Goal: Information Seeking & Learning: Learn about a topic

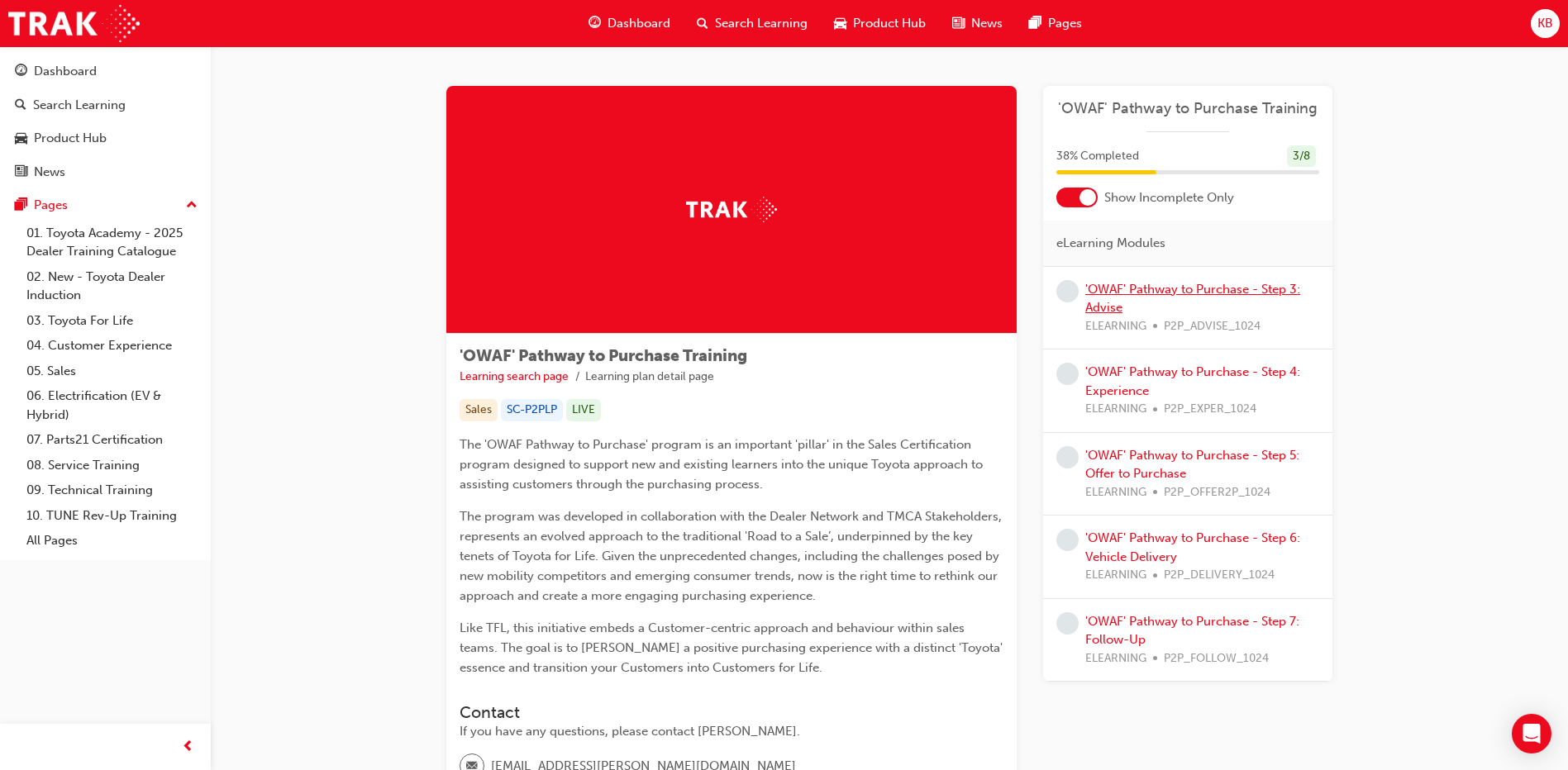
click at [1180, 287] on link "'OWAF' Pathway to Purchase - Step 3: Advise" at bounding box center [1192, 299] width 215 height 34
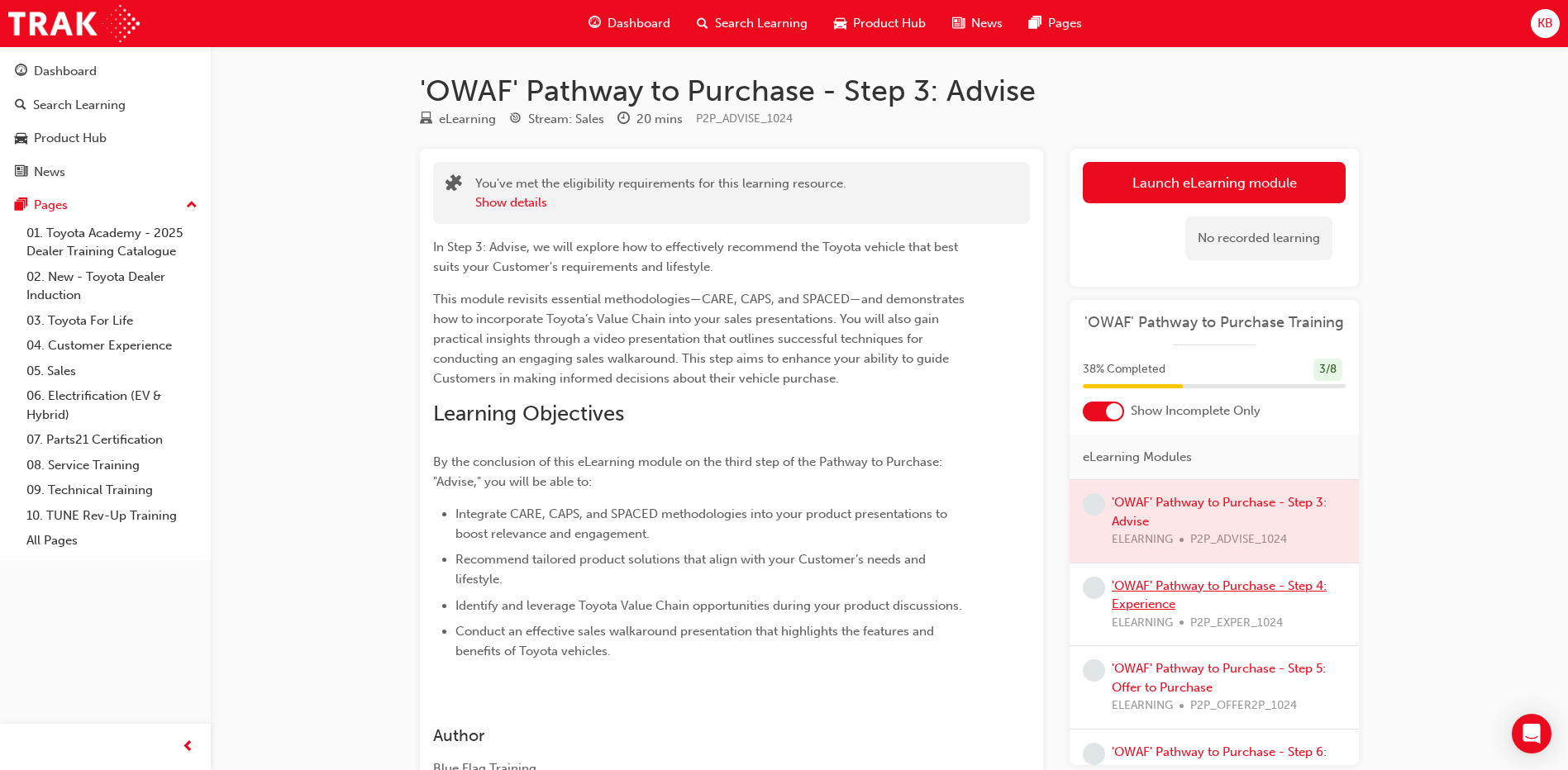
click at [1254, 593] on link "'OWAF' Pathway to Purchase - Step 4: Experience" at bounding box center [1219, 595] width 215 height 34
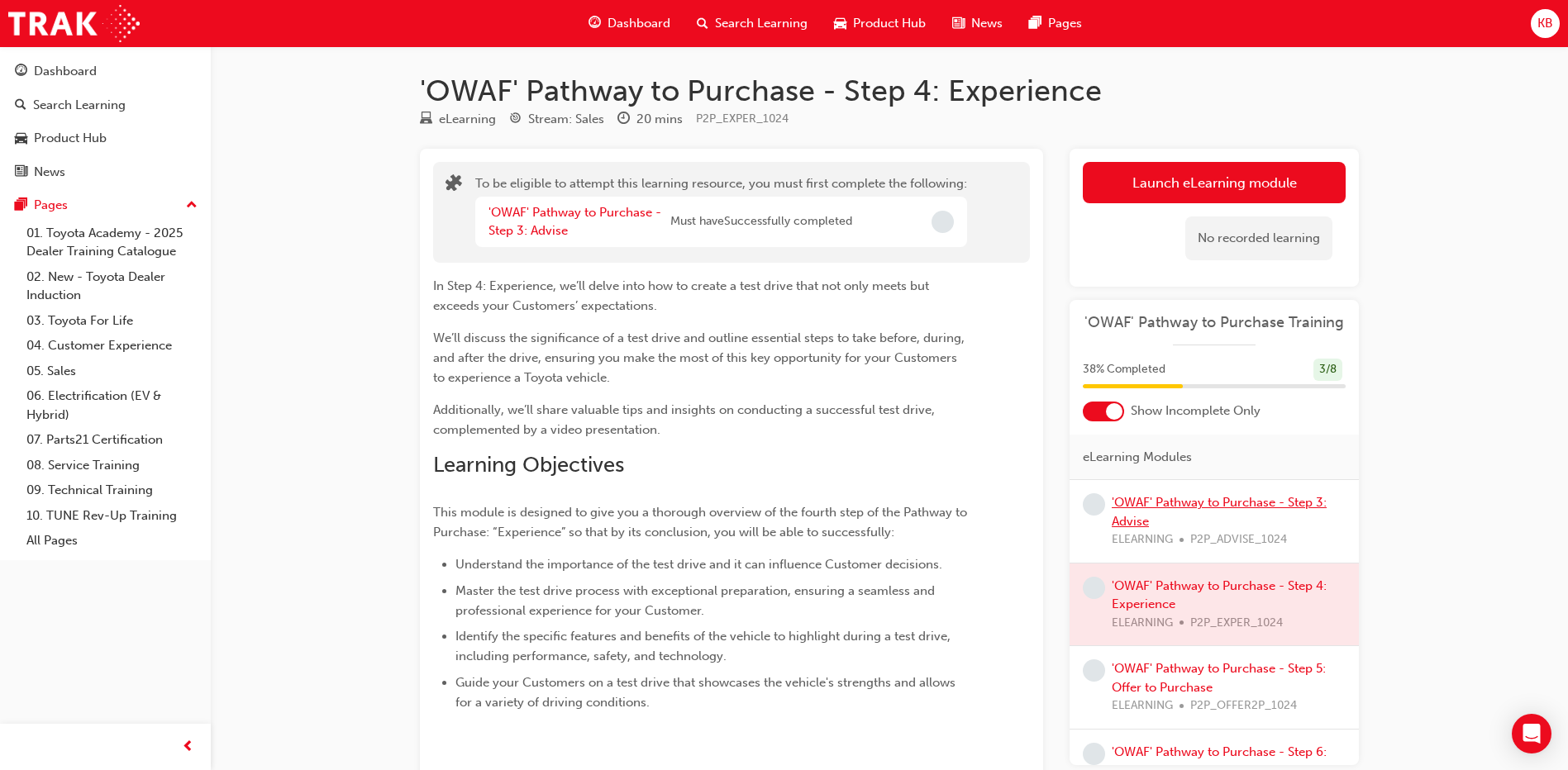
click at [1202, 503] on link "'OWAF' Pathway to Purchase - Step 3: Advise" at bounding box center [1219, 512] width 215 height 34
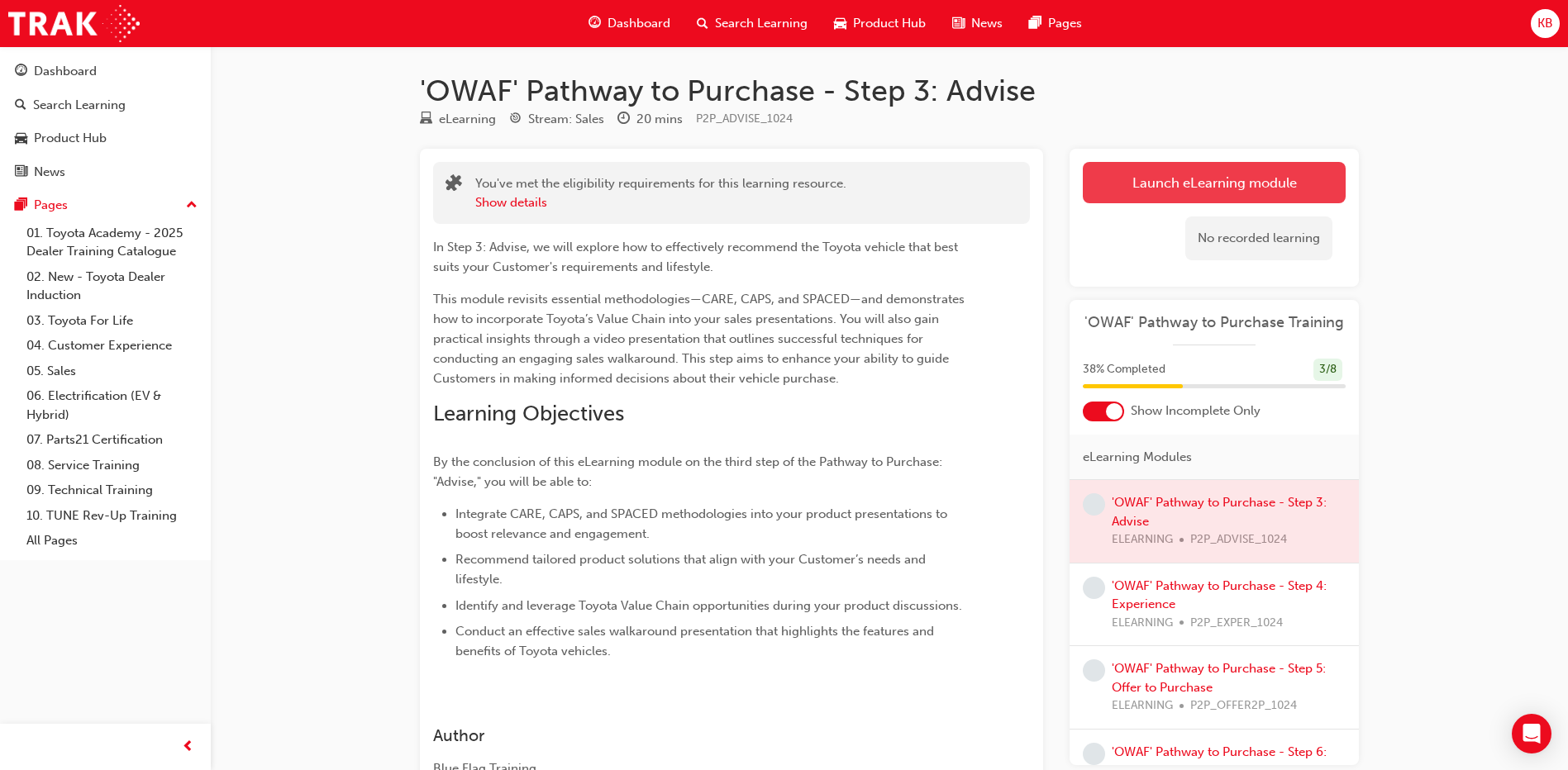
click at [1189, 183] on link "Launch eLearning module" at bounding box center [1214, 183] width 262 height 42
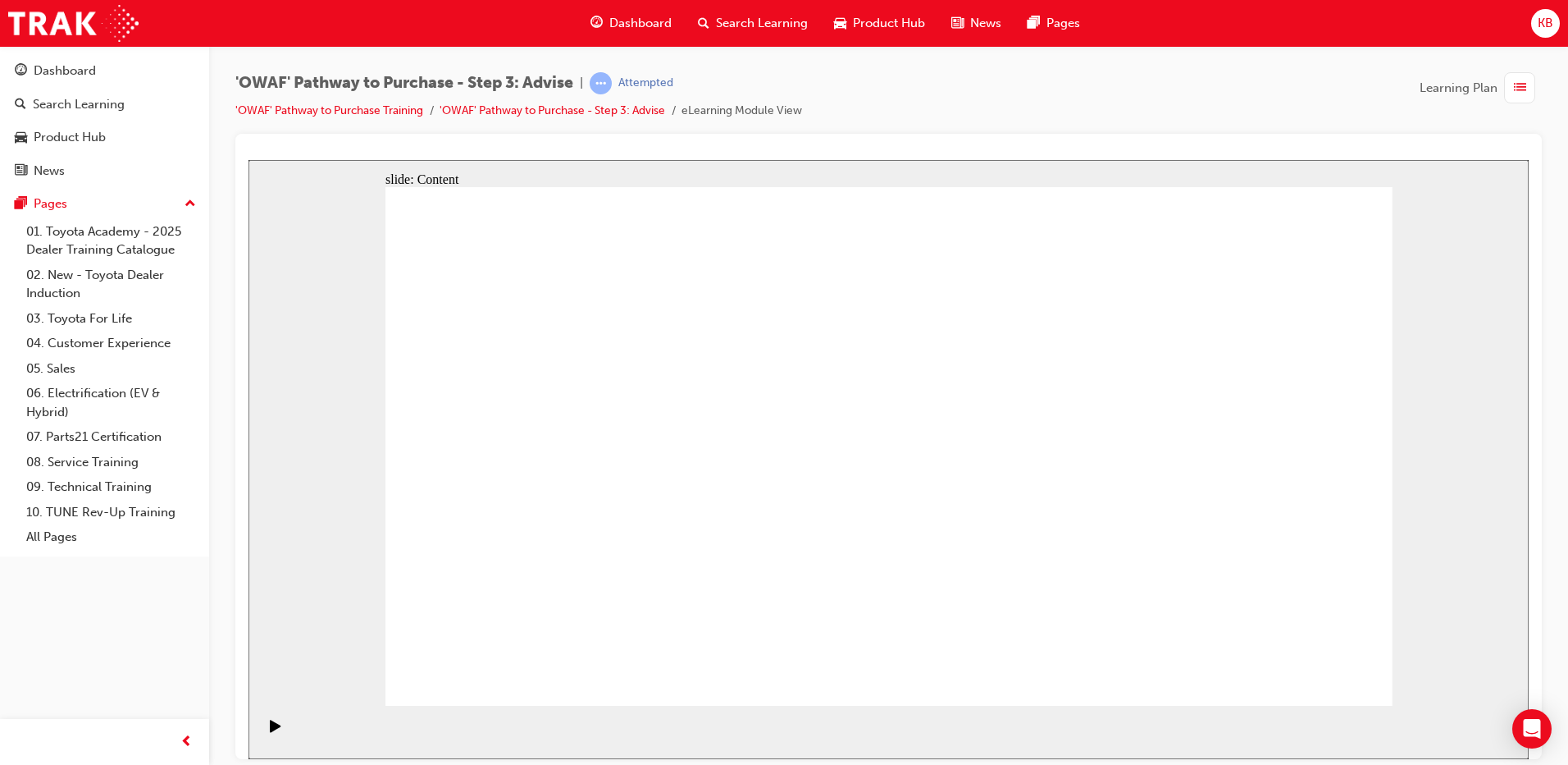
drag, startPoint x: 1258, startPoint y: 321, endPoint x: 1265, endPoint y: 317, distance: 8.1
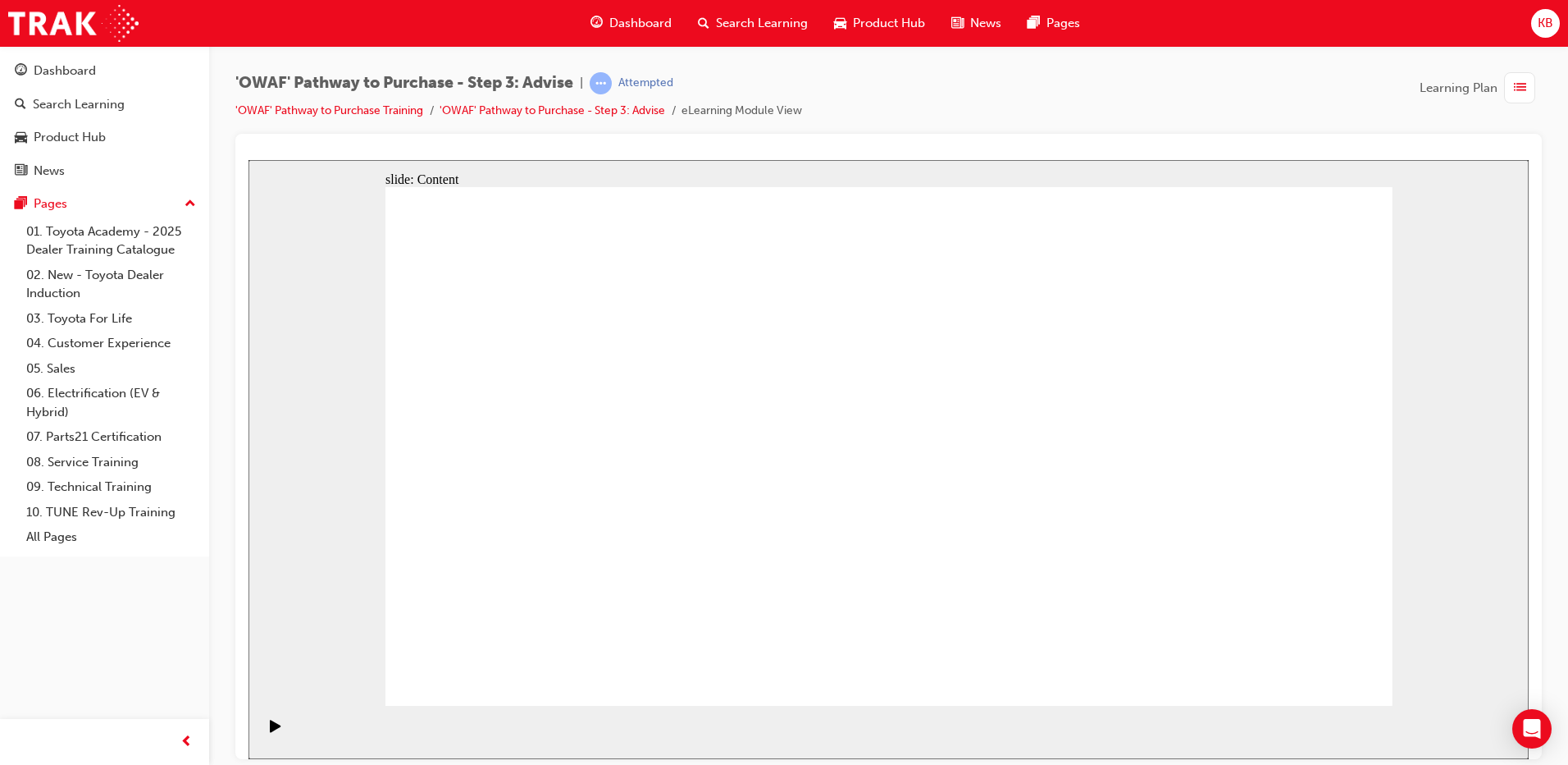
drag, startPoint x: 561, startPoint y: 346, endPoint x: 682, endPoint y: 387, distance: 127.8
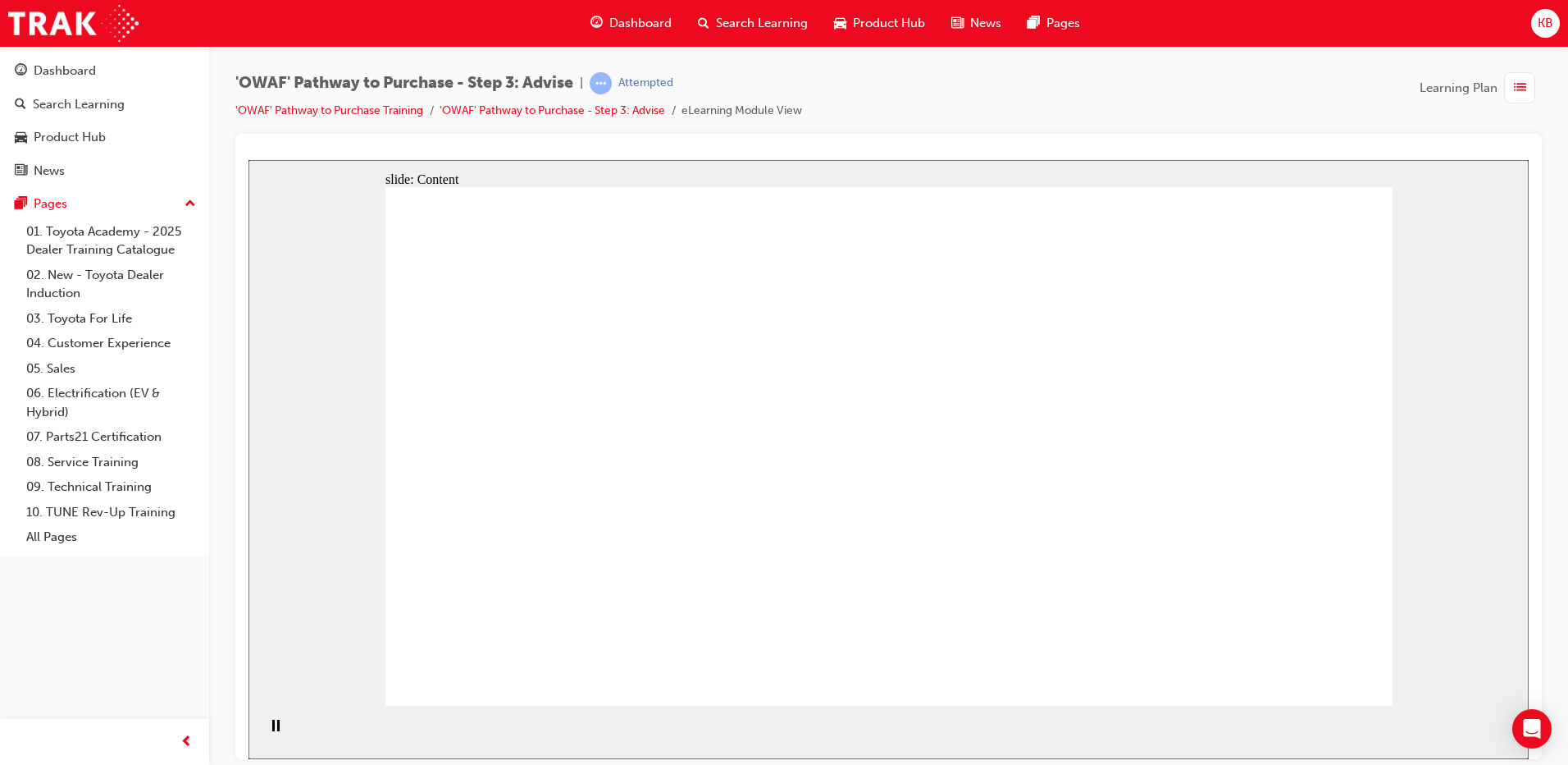
drag, startPoint x: 1019, startPoint y: 541, endPoint x: 1015, endPoint y: 579, distance: 38.2
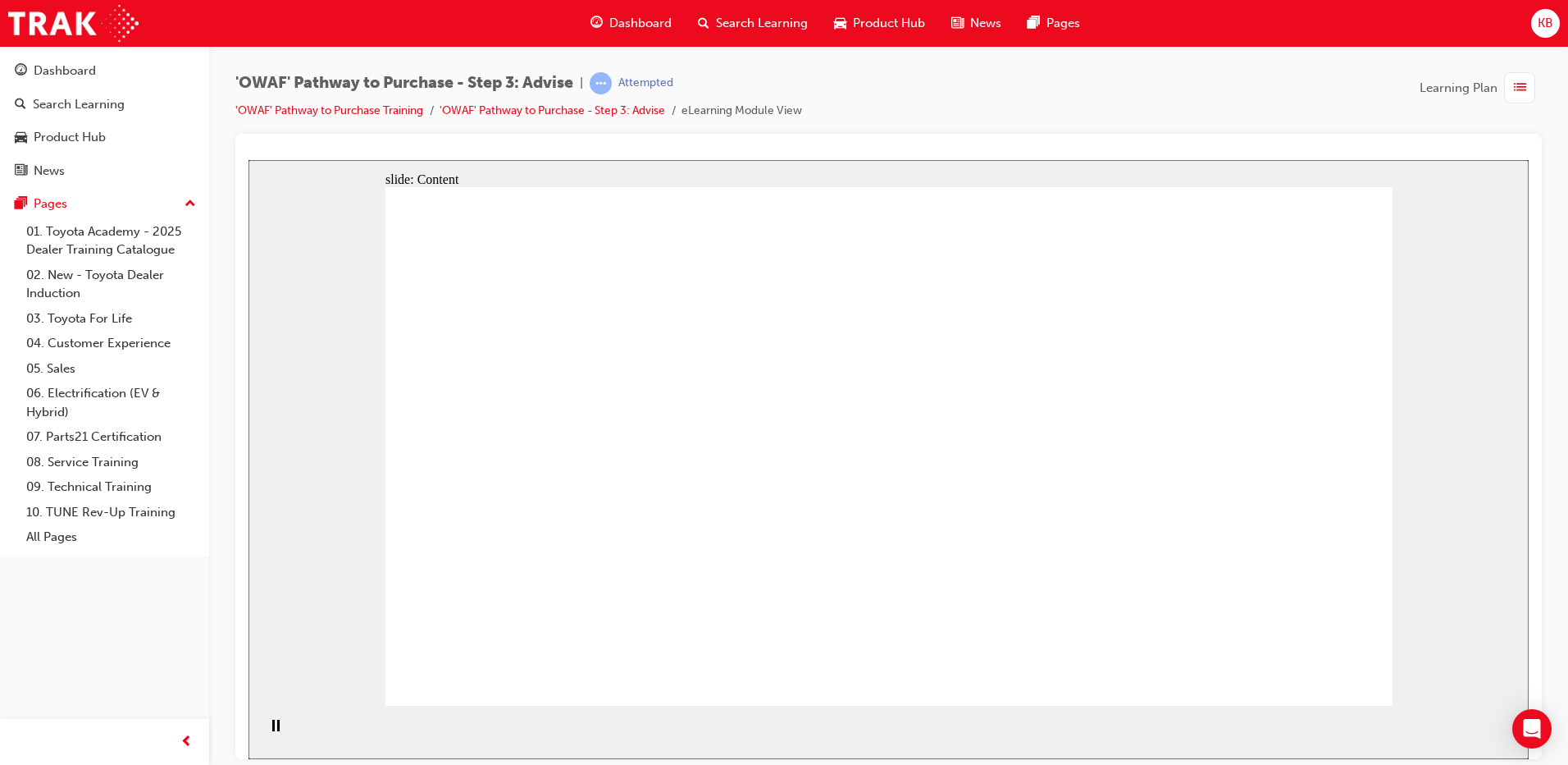
drag, startPoint x: 1040, startPoint y: 526, endPoint x: 1065, endPoint y: 550, distance: 34.7
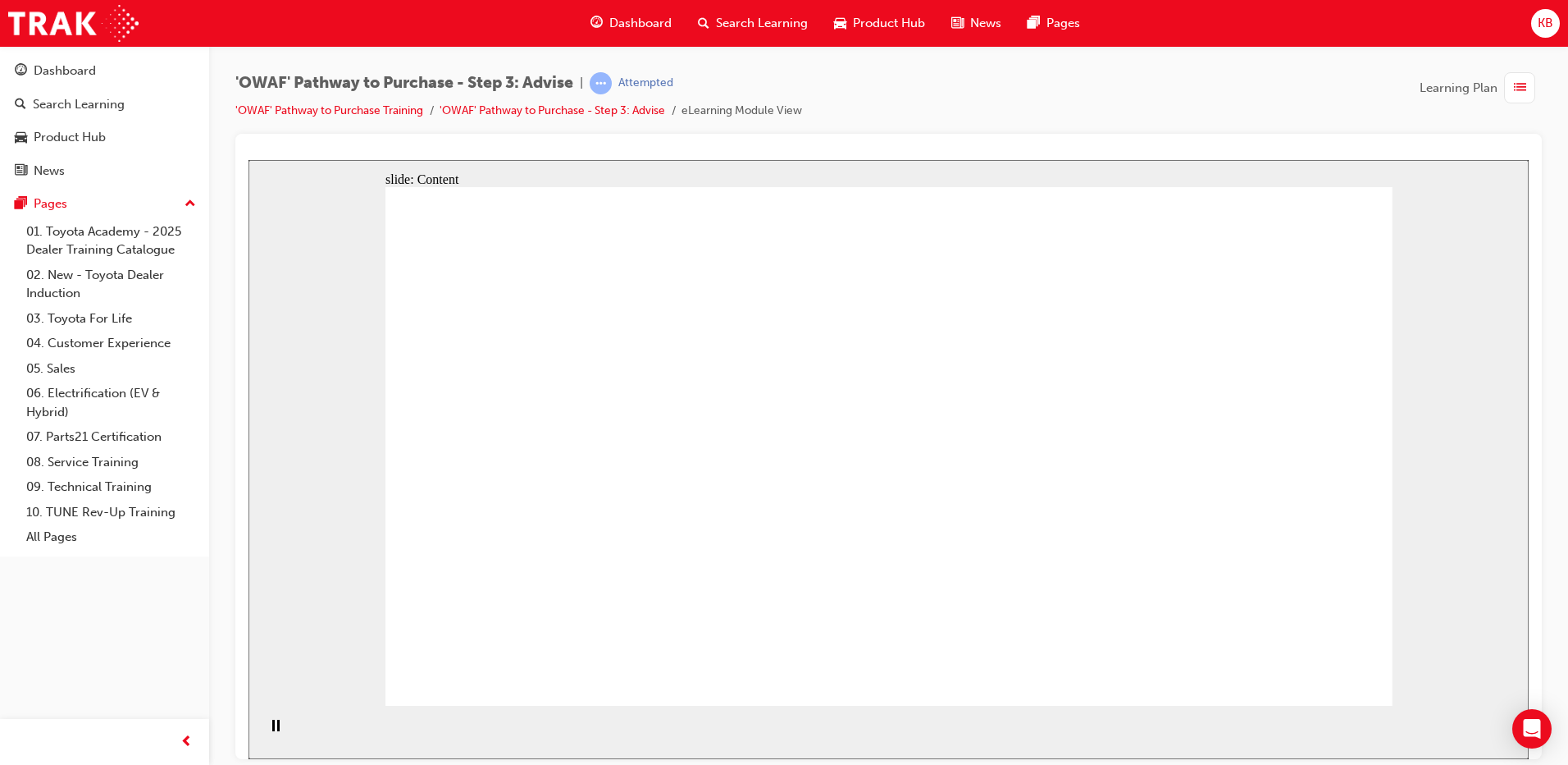
click at [1523, 89] on span "list-icon" at bounding box center [1520, 88] width 13 height 20
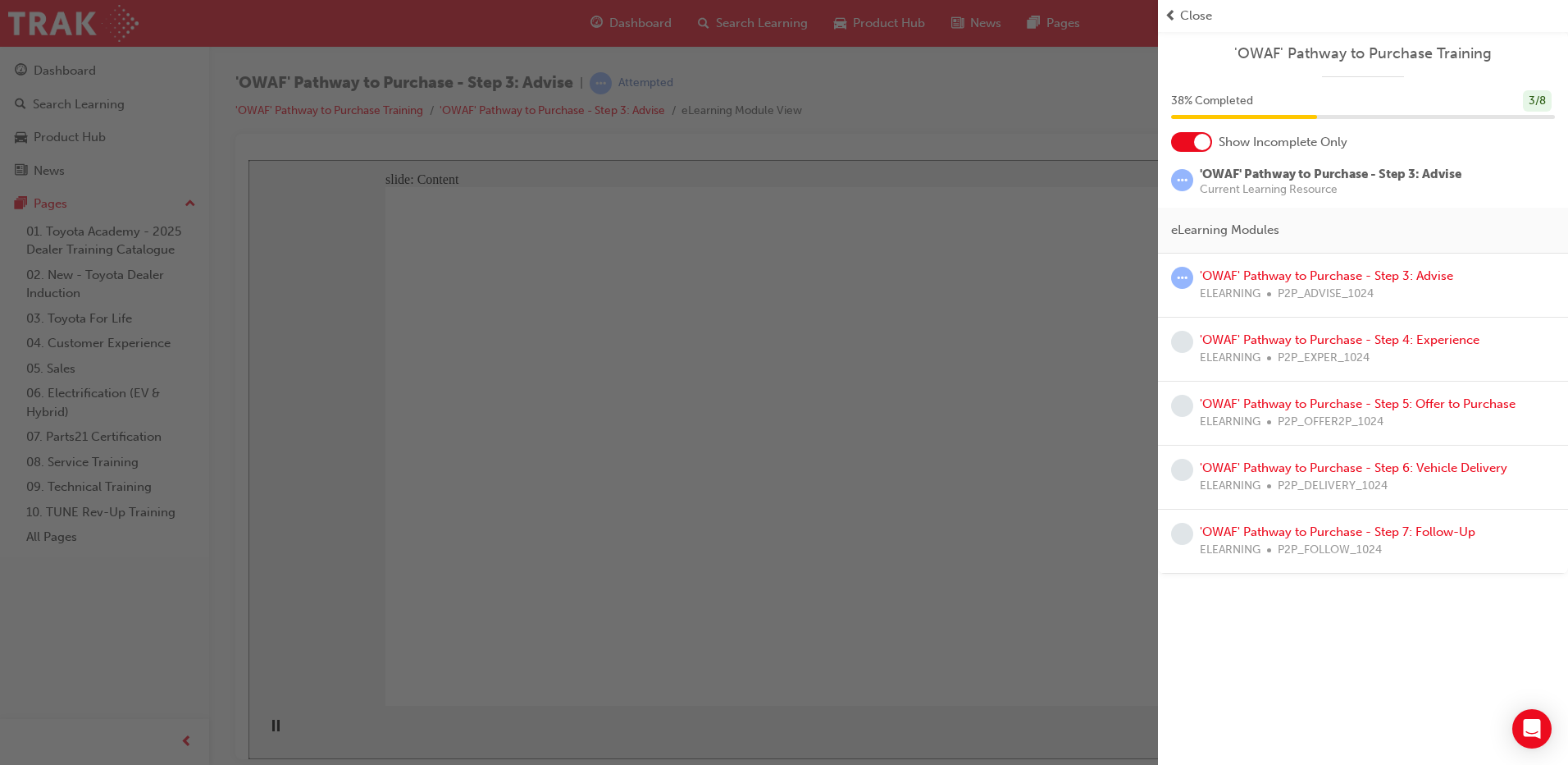
click at [946, 352] on div "button" at bounding box center [579, 382] width 1158 height 765
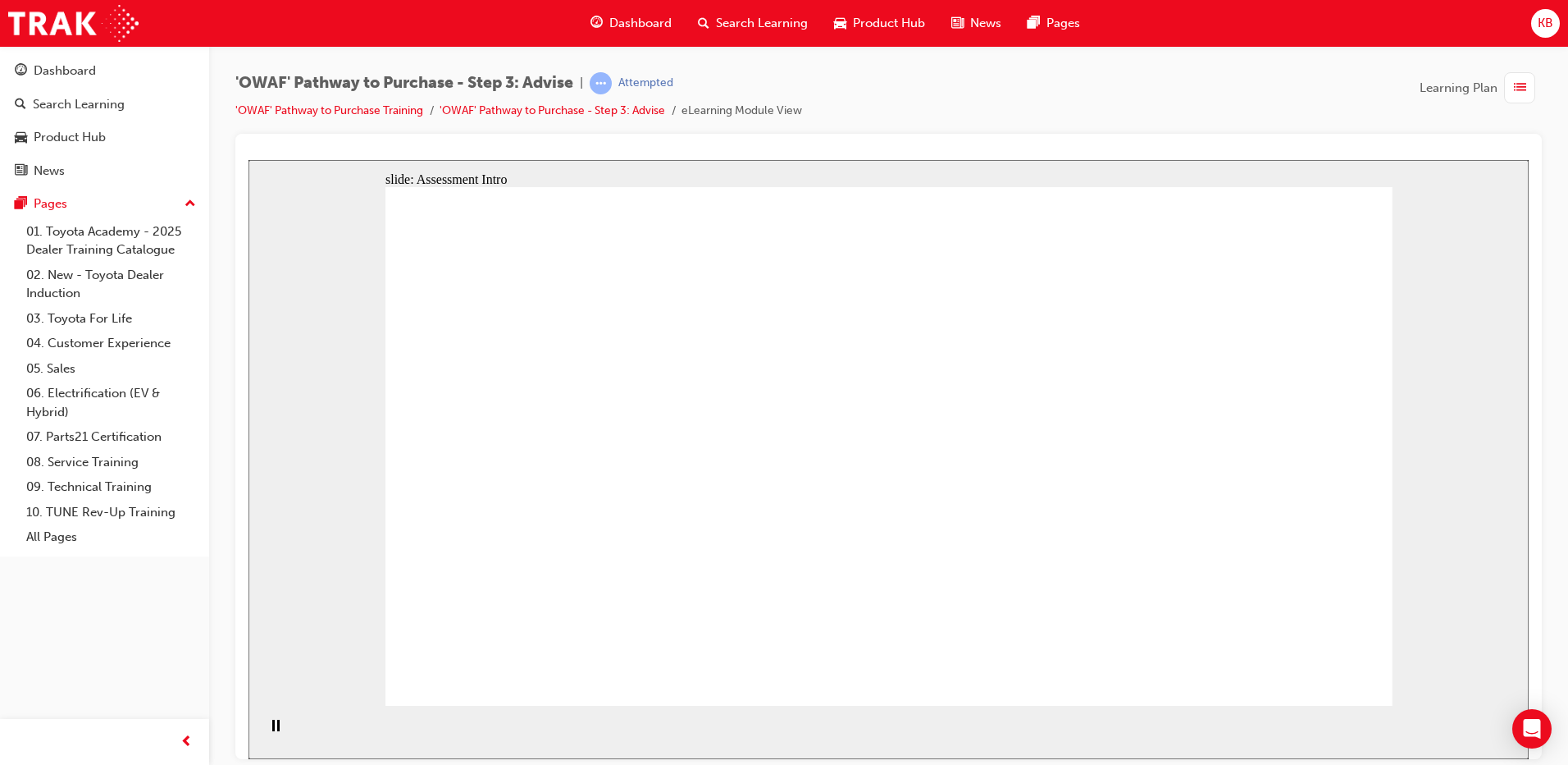
drag, startPoint x: 632, startPoint y: 617, endPoint x: 640, endPoint y: 469, distance: 148.2
drag, startPoint x: 953, startPoint y: 617, endPoint x: 693, endPoint y: 469, distance: 299.2
drag, startPoint x: 680, startPoint y: 535, endPoint x: 648, endPoint y: 390, distance: 148.5
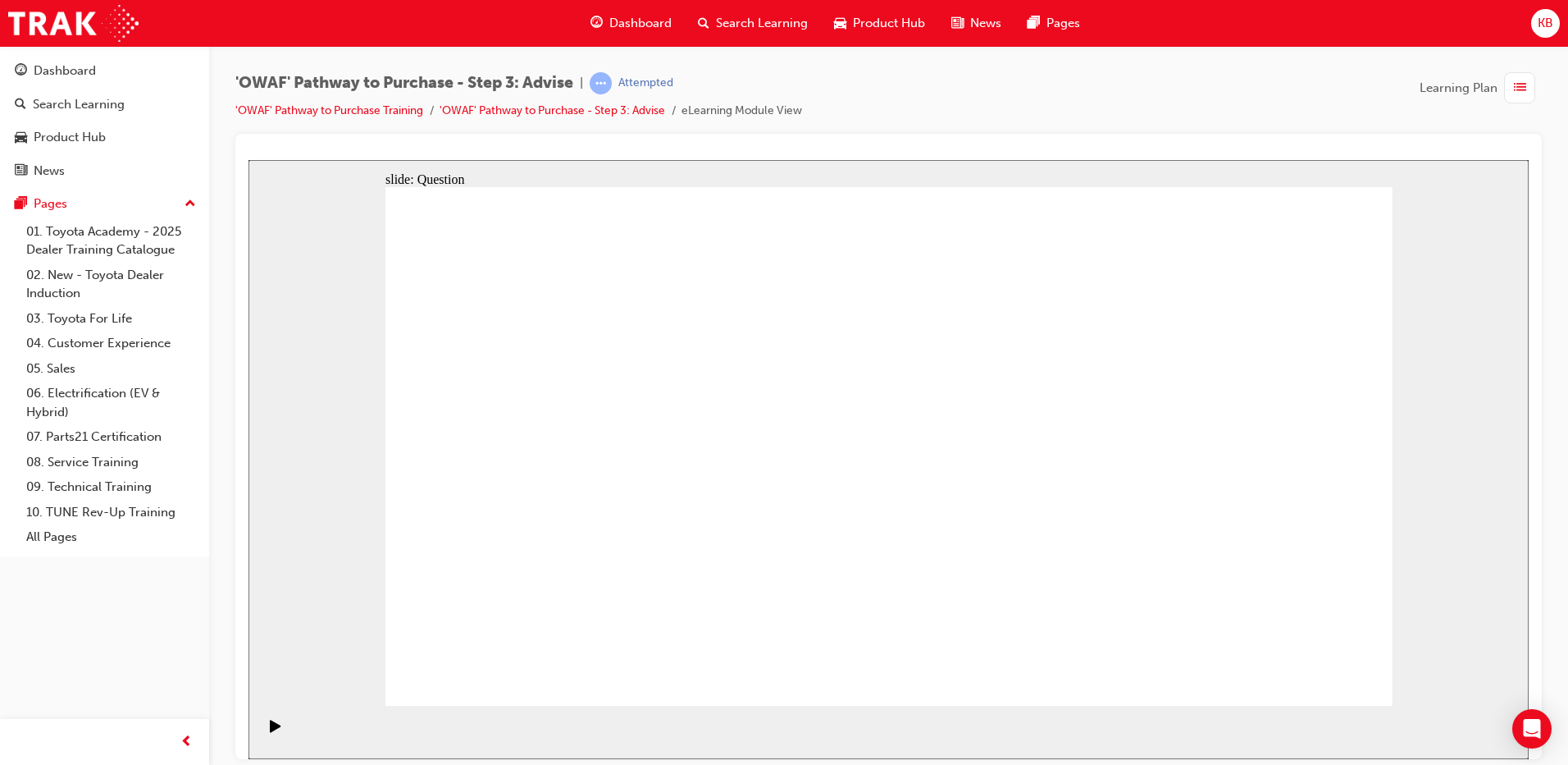
drag, startPoint x: 1164, startPoint y: 620, endPoint x: 586, endPoint y: 543, distance: 583.1
drag, startPoint x: 604, startPoint y: 471, endPoint x: 588, endPoint y: 546, distance: 76.7
drag, startPoint x: 1181, startPoint y: 617, endPoint x: 565, endPoint y: 472, distance: 632.8
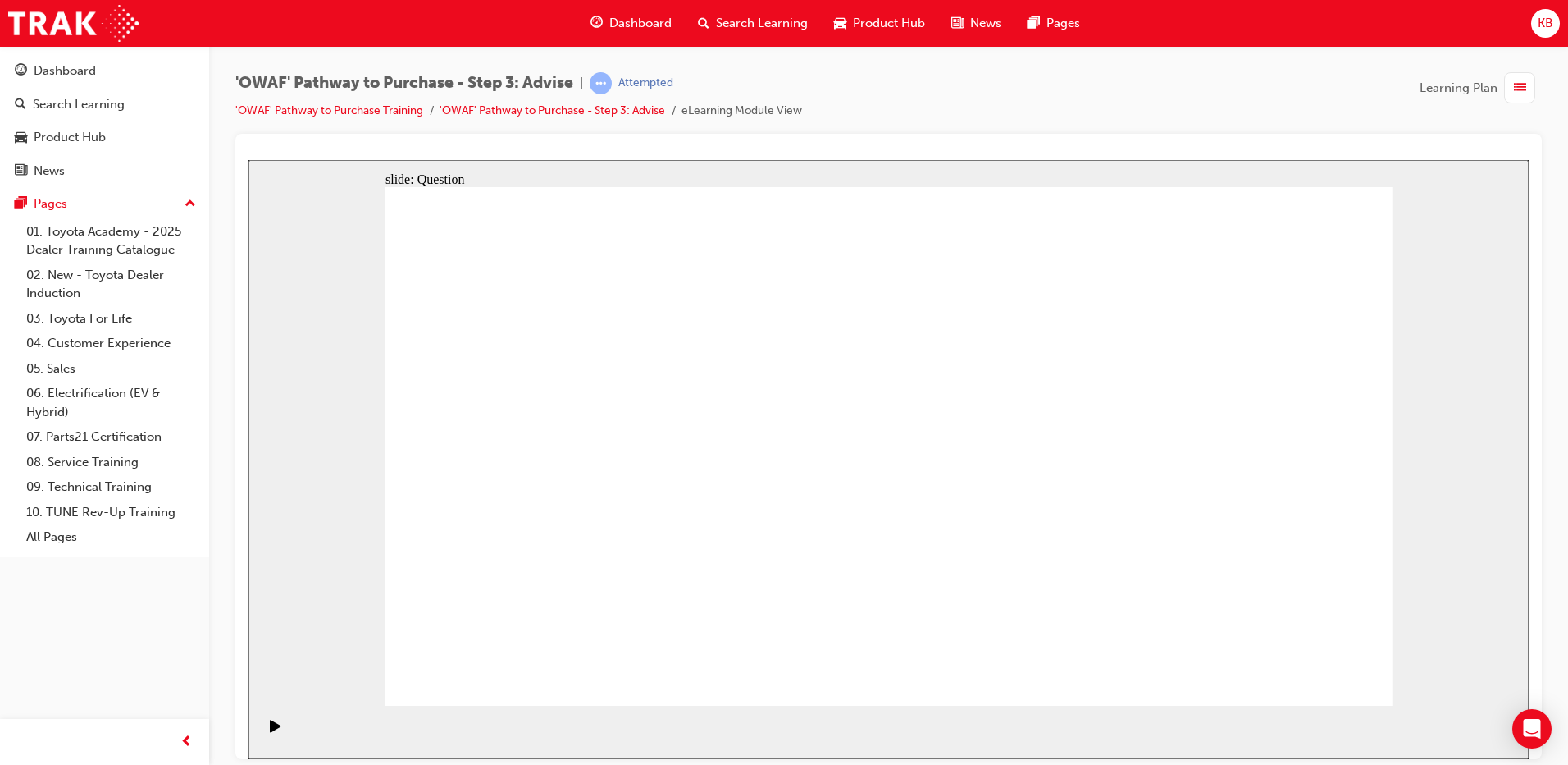
drag, startPoint x: 737, startPoint y: 615, endPoint x: 840, endPoint y: 413, distance: 226.7
drag, startPoint x: 902, startPoint y: 611, endPoint x: 620, endPoint y: 461, distance: 319.4
drag, startPoint x: 1058, startPoint y: 530, endPoint x: 1035, endPoint y: 454, distance: 79.4
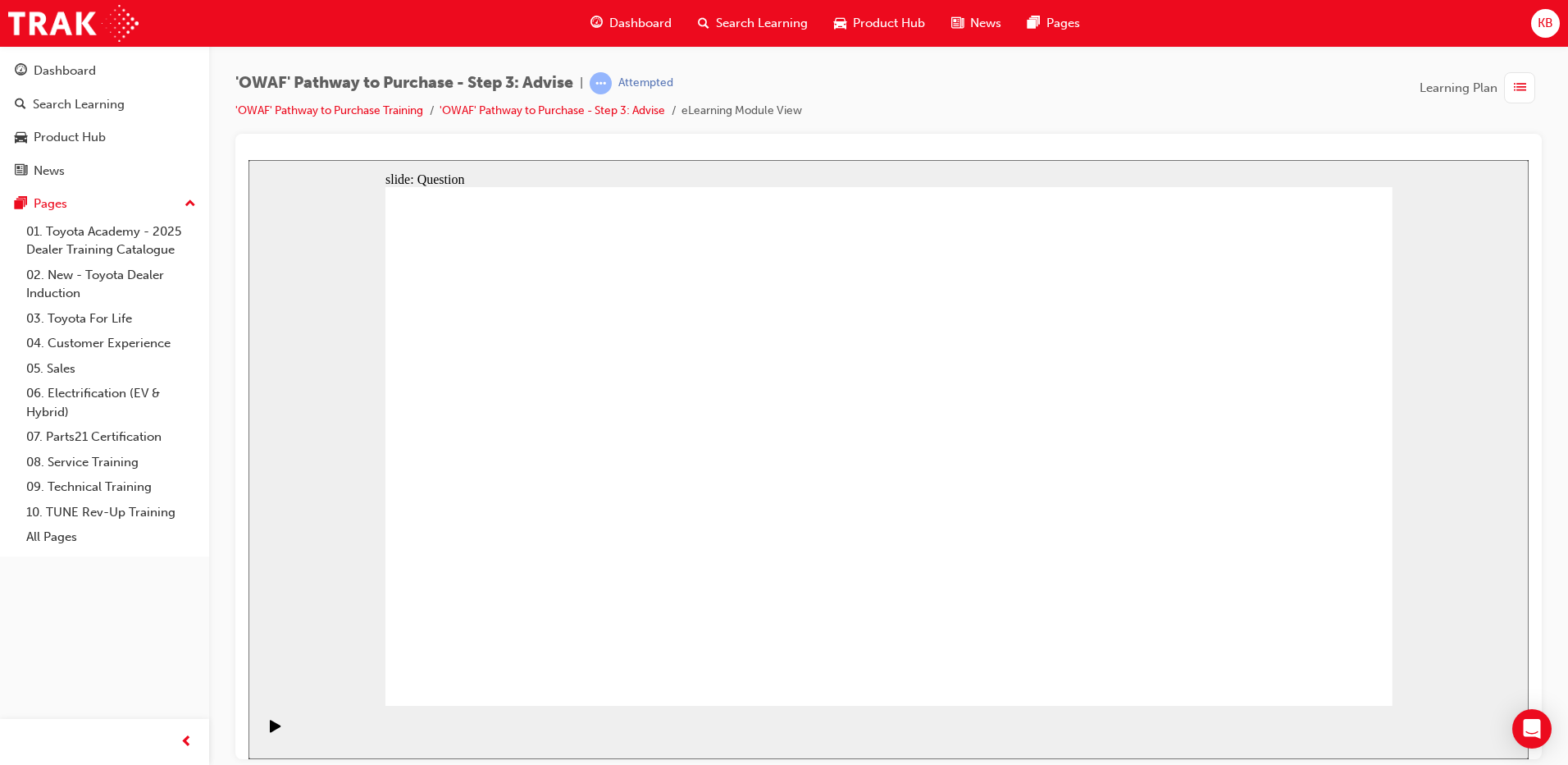
drag, startPoint x: 1220, startPoint y: 488, endPoint x: 892, endPoint y: 509, distance: 328.7
drag, startPoint x: 1259, startPoint y: 521, endPoint x: 625, endPoint y: 525, distance: 634.0
drag, startPoint x: 1269, startPoint y: 498, endPoint x: 936, endPoint y: 532, distance: 334.7
drag, startPoint x: 1279, startPoint y: 531, endPoint x: 941, endPoint y: 526, distance: 338.0
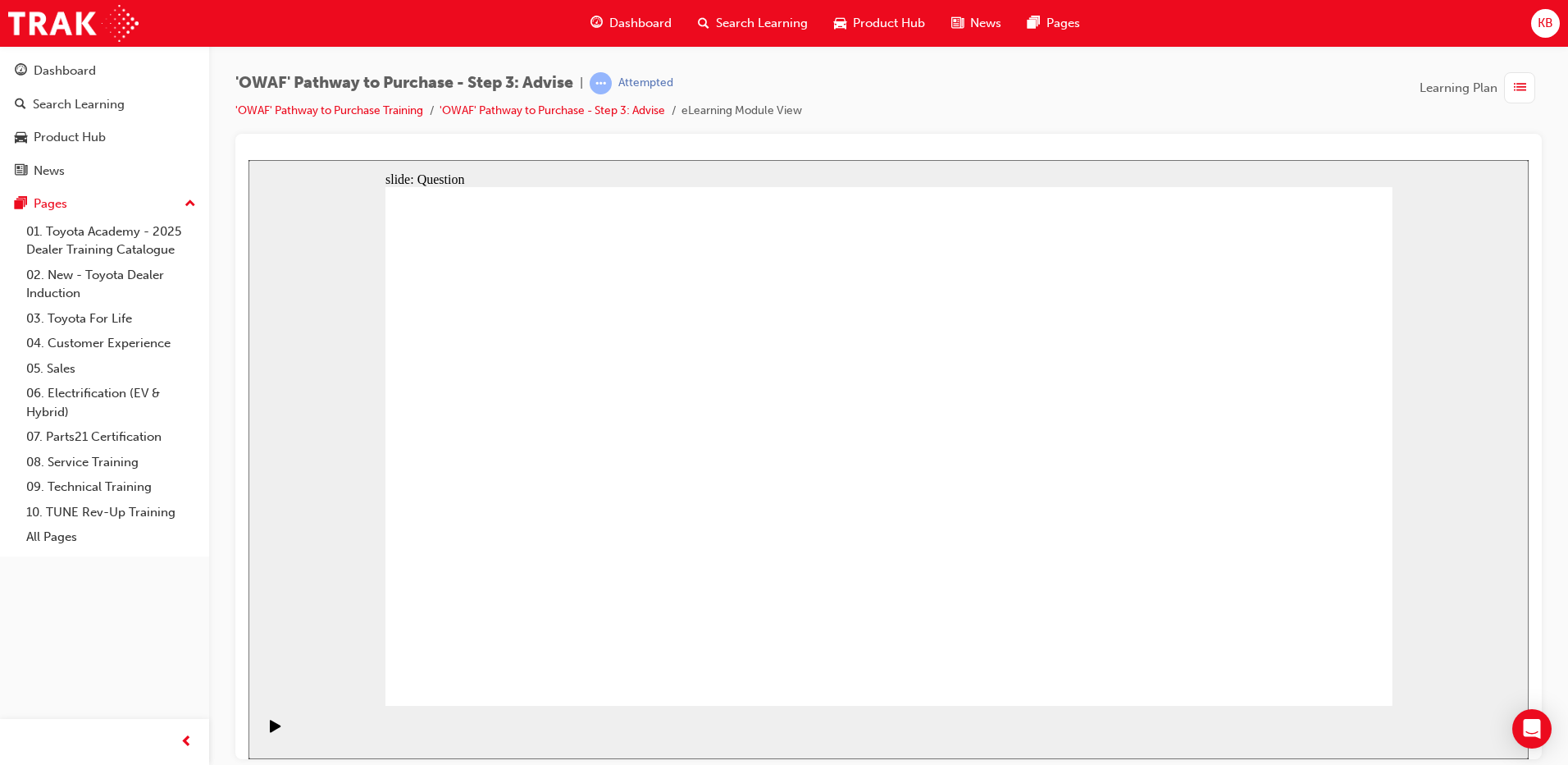
drag, startPoint x: 1241, startPoint y: 525, endPoint x: 926, endPoint y: 536, distance: 315.2
drag, startPoint x: 1254, startPoint y: 539, endPoint x: 626, endPoint y: 543, distance: 628.0
drag, startPoint x: 1208, startPoint y: 519, endPoint x: 621, endPoint y: 535, distance: 587.2
drag, startPoint x: 1232, startPoint y: 519, endPoint x: 620, endPoint y: 527, distance: 612.1
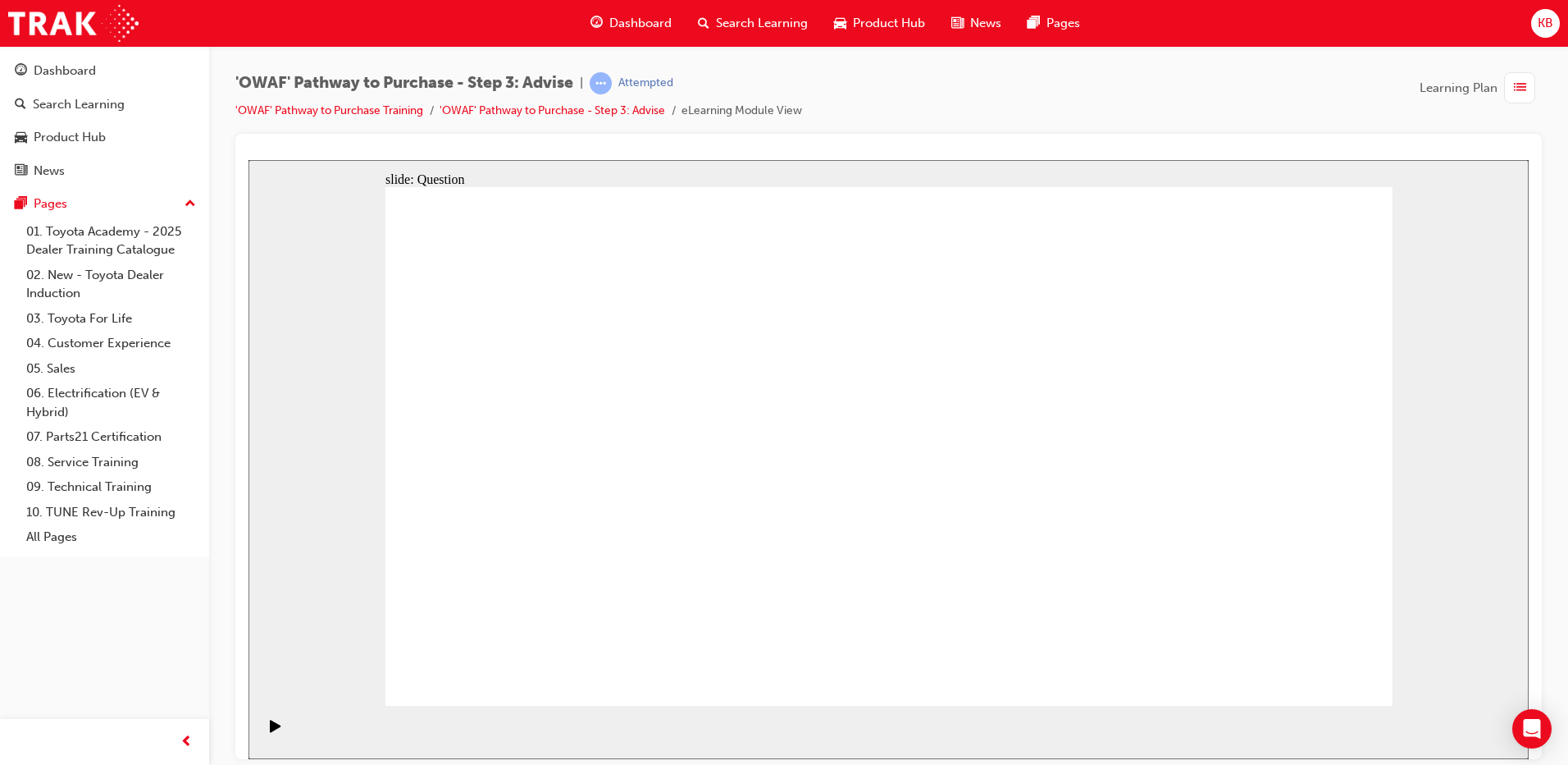
drag, startPoint x: 570, startPoint y: 390, endPoint x: 1125, endPoint y: 452, distance: 558.5
drag, startPoint x: 583, startPoint y: 482, endPoint x: 965, endPoint y: 479, distance: 382.0
drag, startPoint x: 679, startPoint y: 475, endPoint x: 1137, endPoint y: 395, distance: 464.9
drag, startPoint x: 553, startPoint y: 558, endPoint x: 944, endPoint y: 491, distance: 396.7
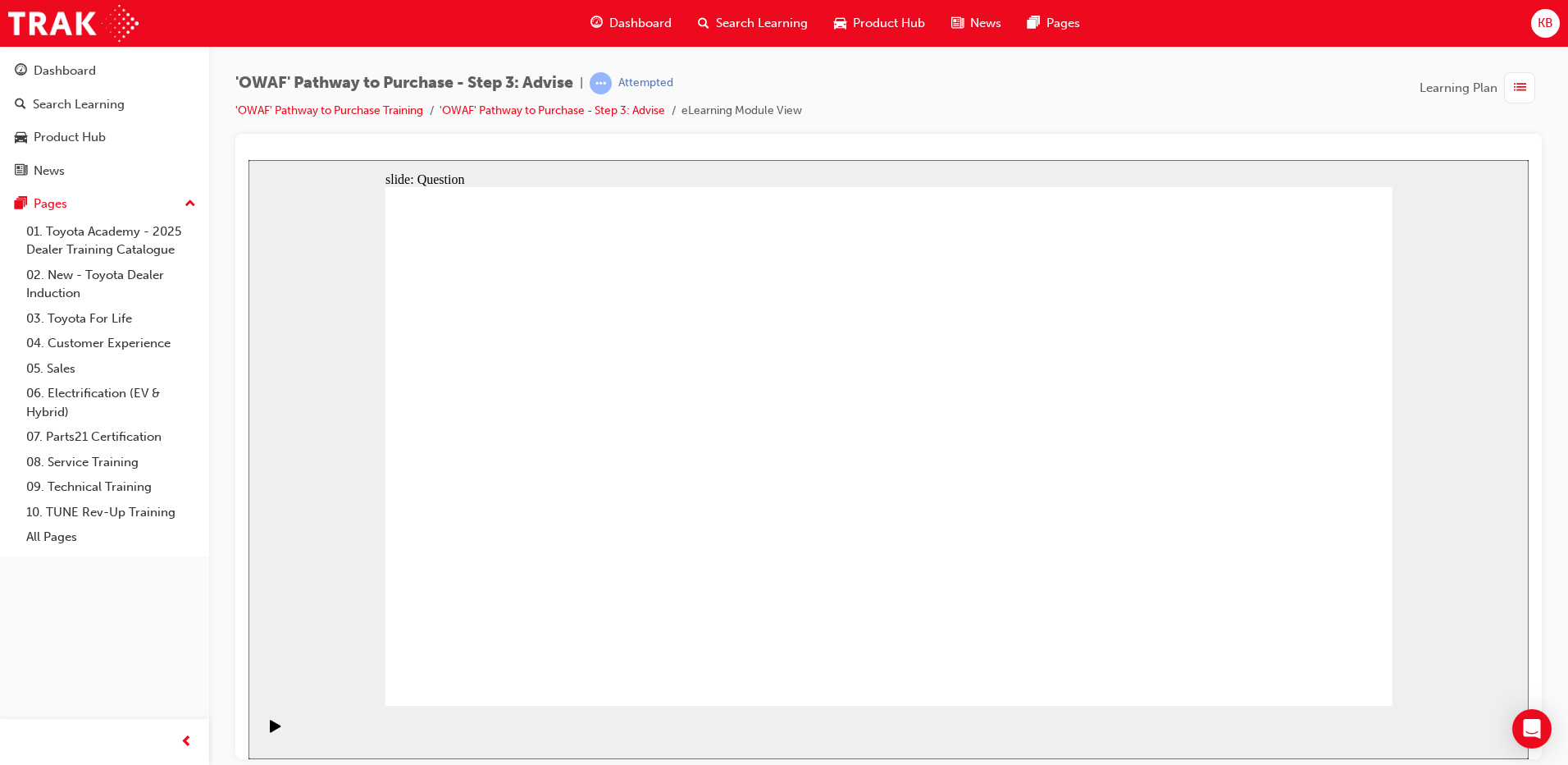
drag, startPoint x: 684, startPoint y: 561, endPoint x: 1077, endPoint y: 483, distance: 400.7
drag, startPoint x: 611, startPoint y: 419, endPoint x: 914, endPoint y: 616, distance: 361.4
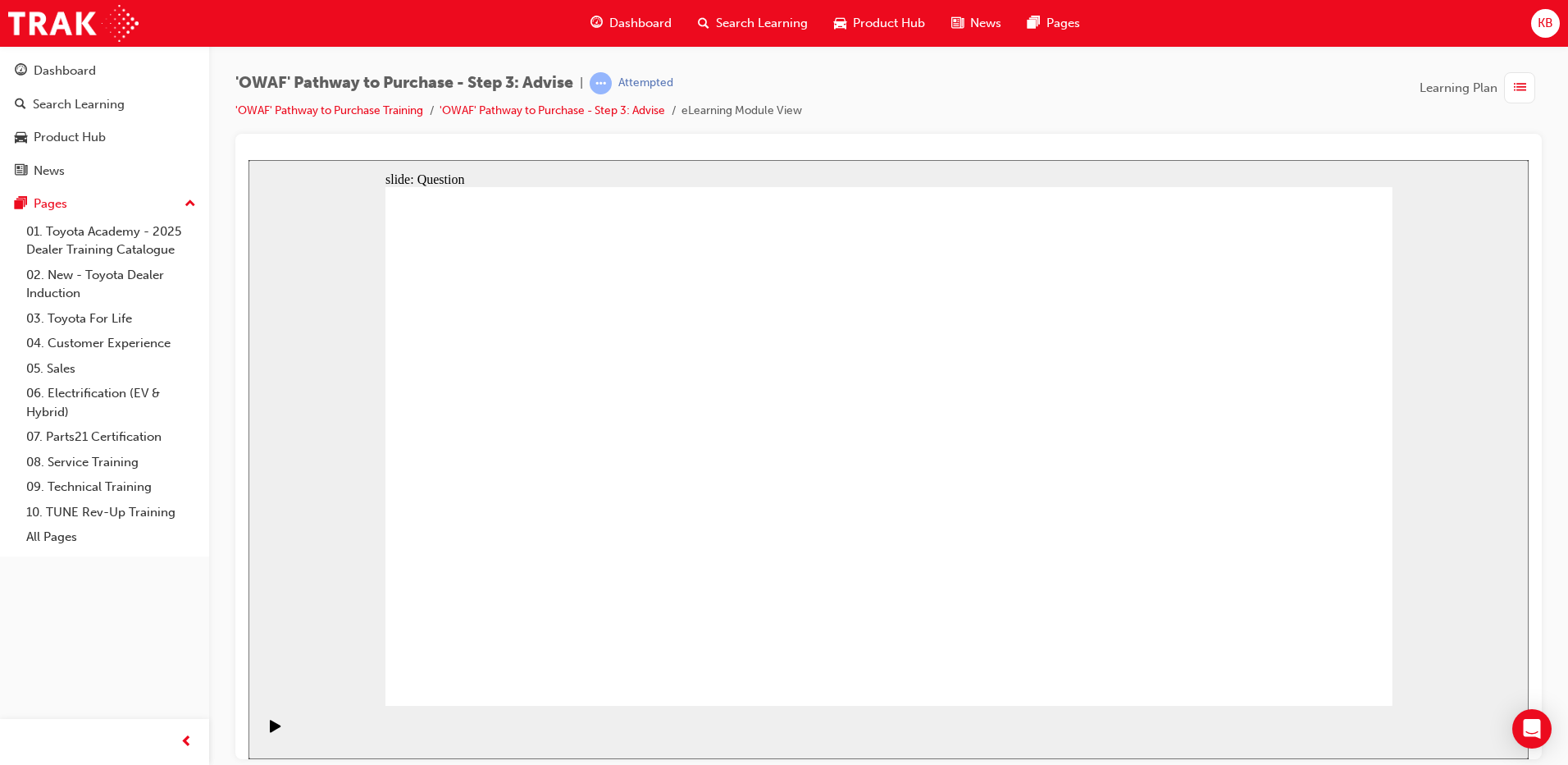
drag, startPoint x: 702, startPoint y: 415, endPoint x: 1306, endPoint y: 601, distance: 632.0
drag, startPoint x: 983, startPoint y: 412, endPoint x: 596, endPoint y: 595, distance: 428.1
drag, startPoint x: 1329, startPoint y: 402, endPoint x: 820, endPoint y: 593, distance: 543.7
drag, startPoint x: 1099, startPoint y: 408, endPoint x: 705, endPoint y: 600, distance: 438.3
drag, startPoint x: 495, startPoint y: 412, endPoint x: 1195, endPoint y: 610, distance: 727.5
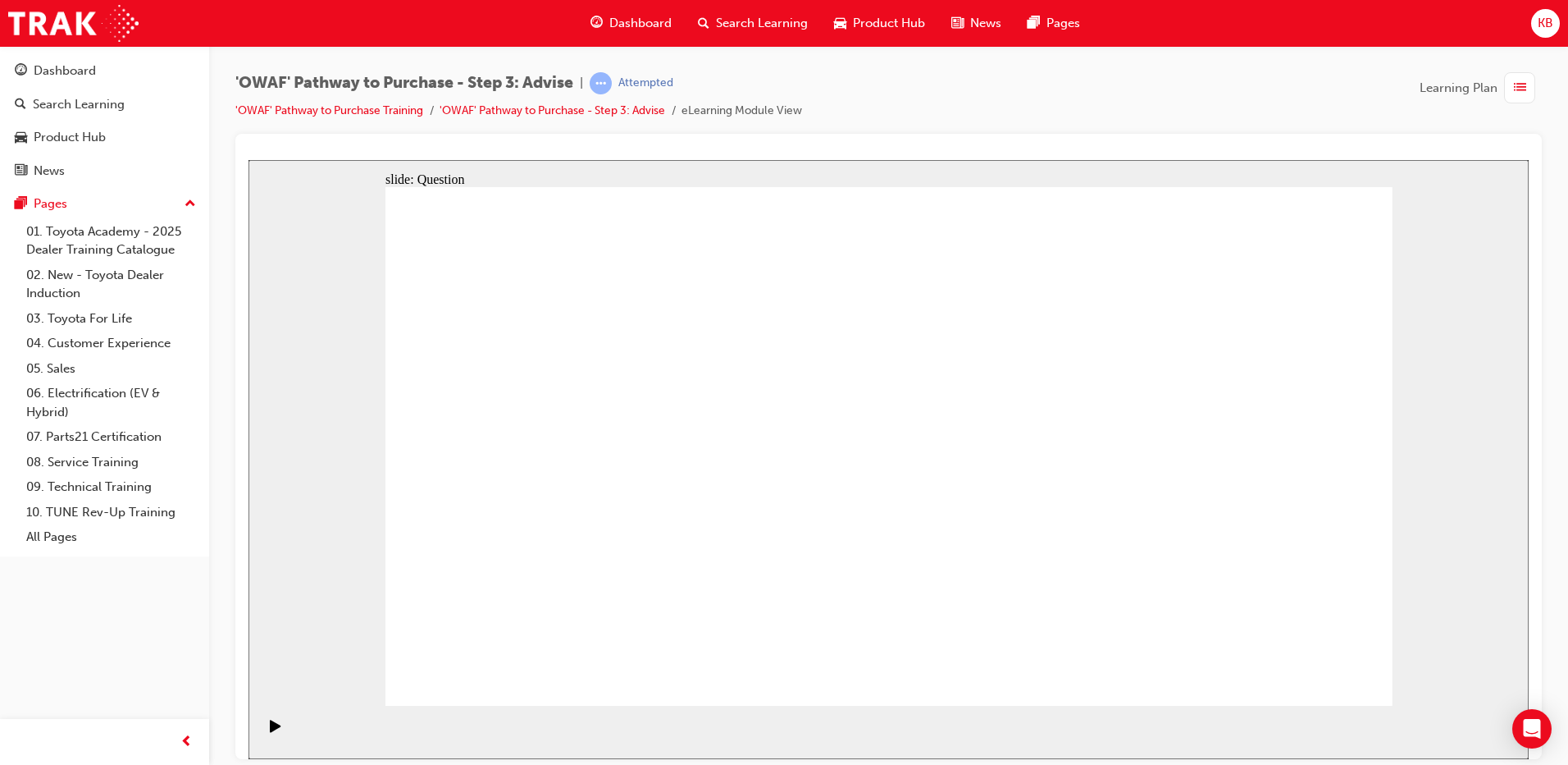
drag, startPoint x: 867, startPoint y: 415, endPoint x: 500, endPoint y: 593, distance: 407.9
drag, startPoint x: 803, startPoint y: 406, endPoint x: 1001, endPoint y: 588, distance: 268.9
drag, startPoint x: 1181, startPoint y: 403, endPoint x: 1102, endPoint y: 591, distance: 203.9
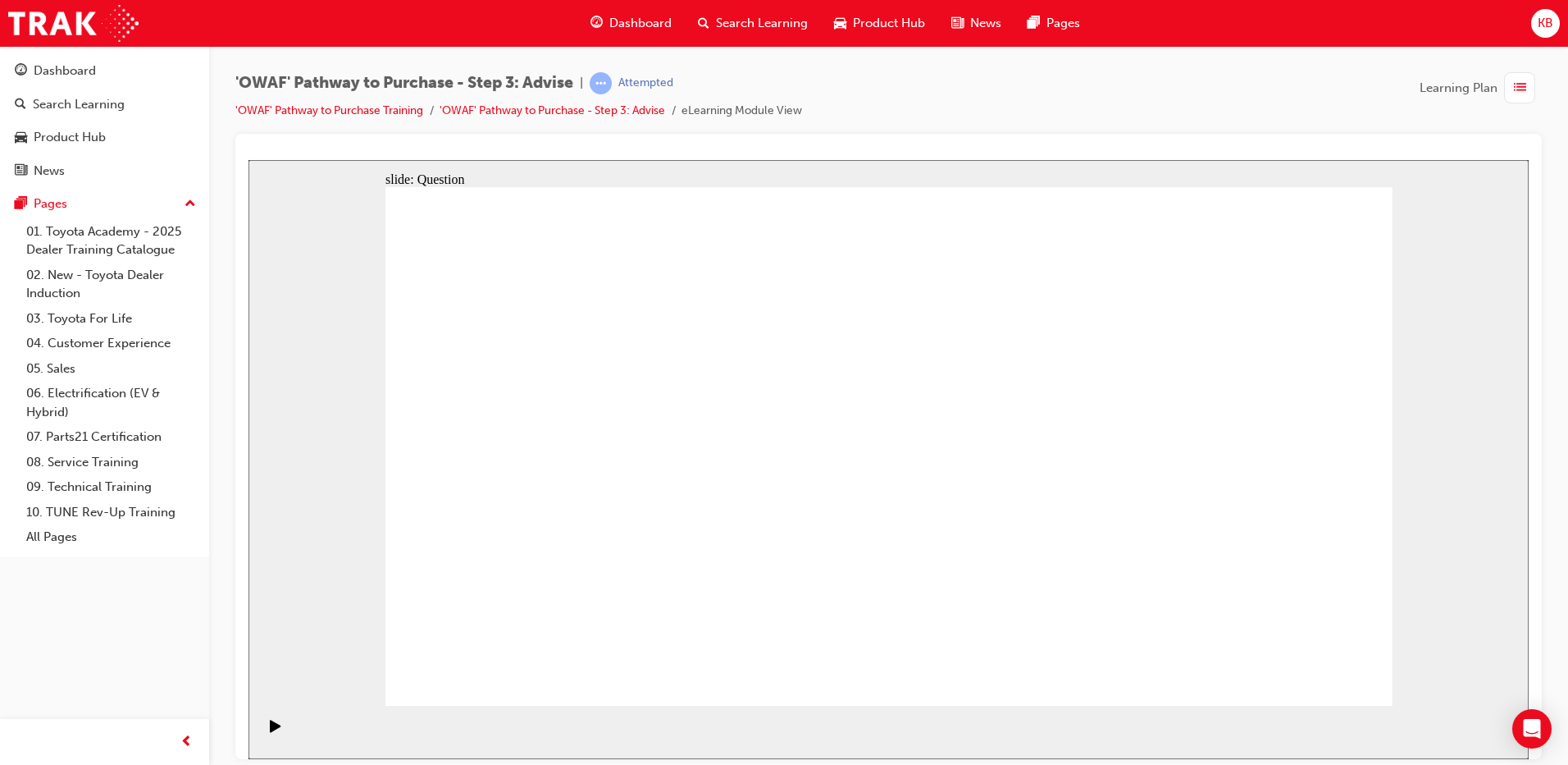
drag, startPoint x: 1093, startPoint y: 598, endPoint x: 1001, endPoint y: 602, distance: 92.1
drag, startPoint x: 773, startPoint y: 390, endPoint x: 1064, endPoint y: 590, distance: 353.1
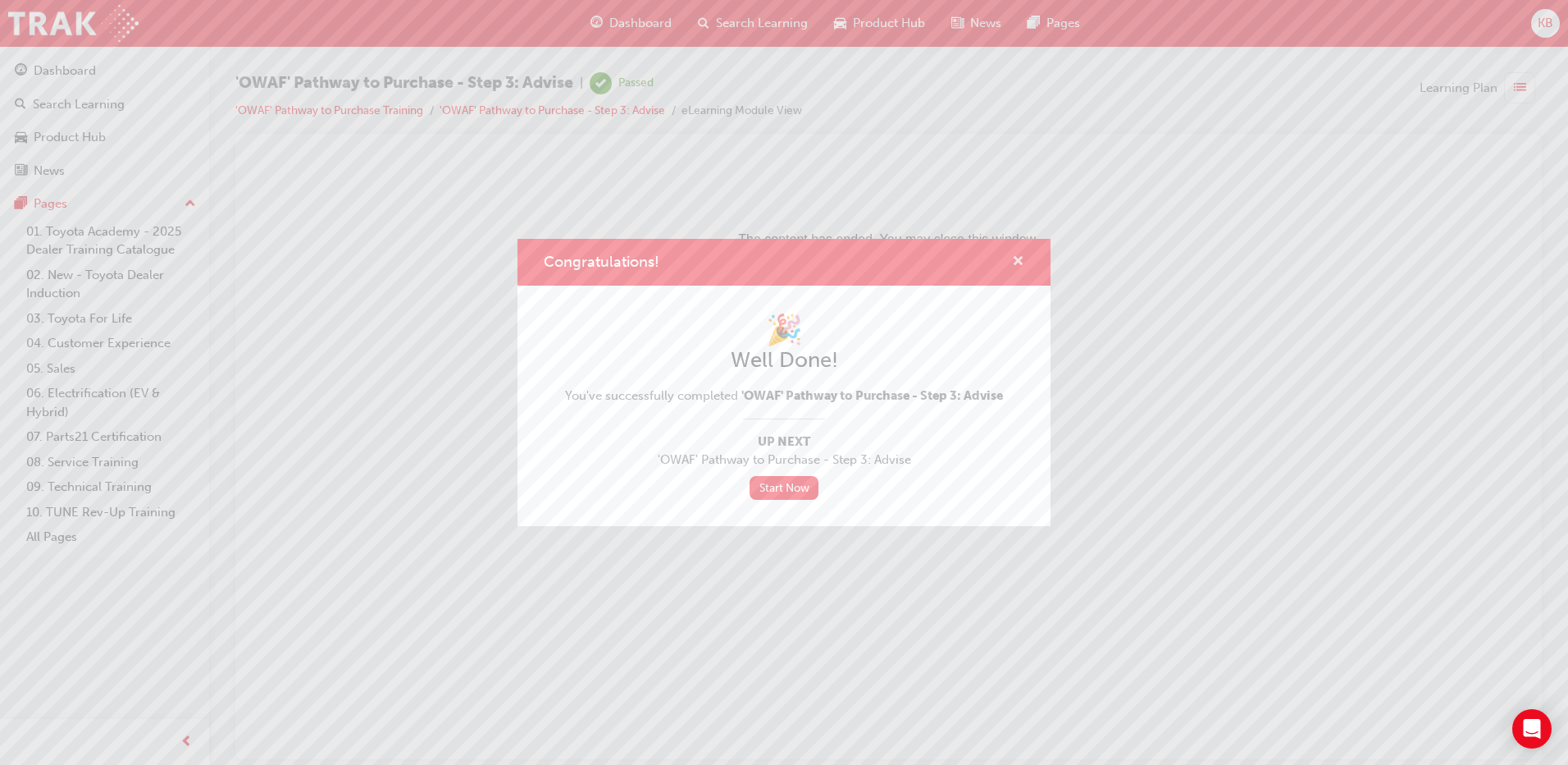
click at [1019, 258] on span "cross-icon" at bounding box center [1018, 263] width 13 height 15
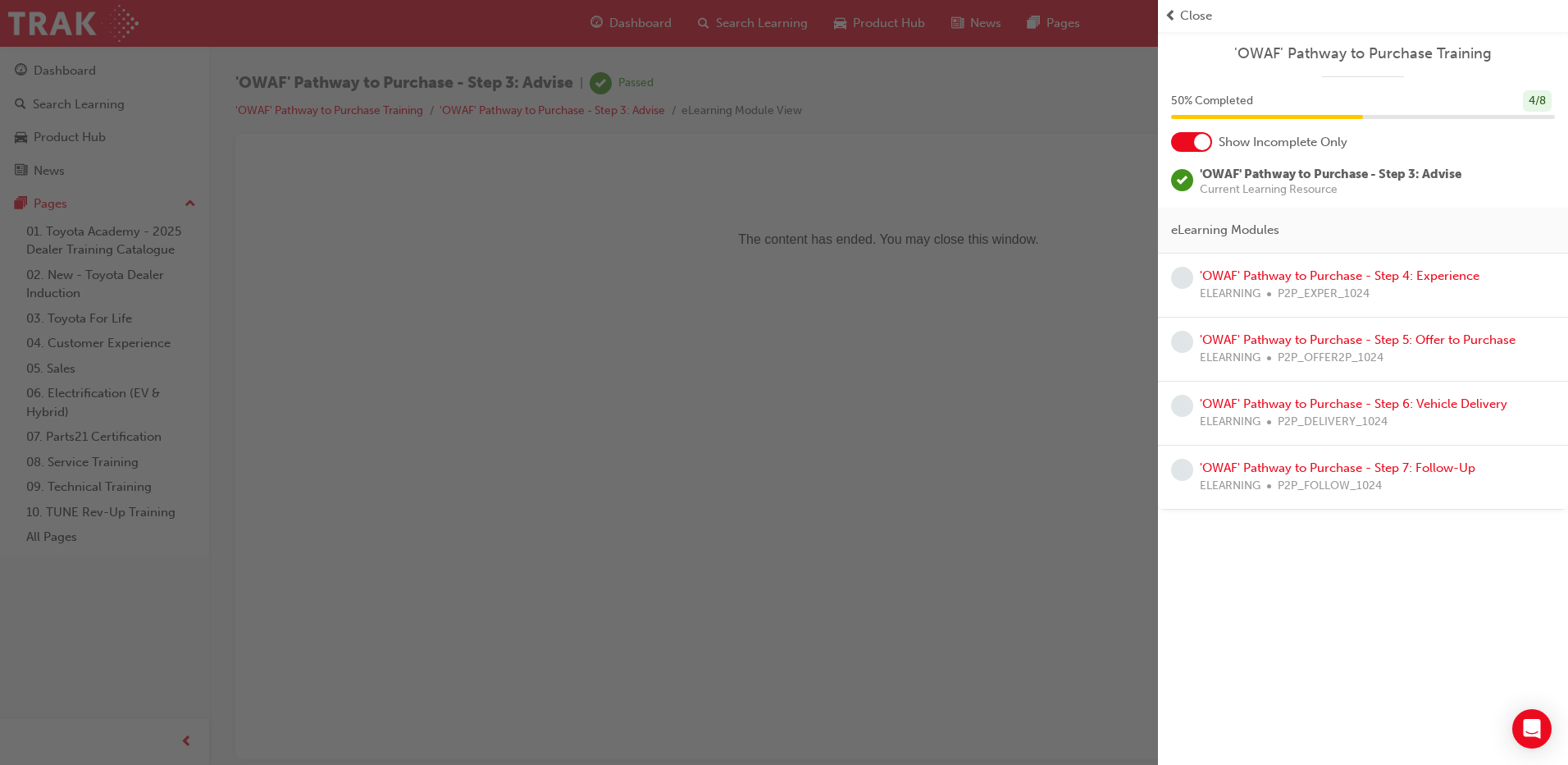
click at [739, 432] on div "button" at bounding box center [579, 382] width 1158 height 765
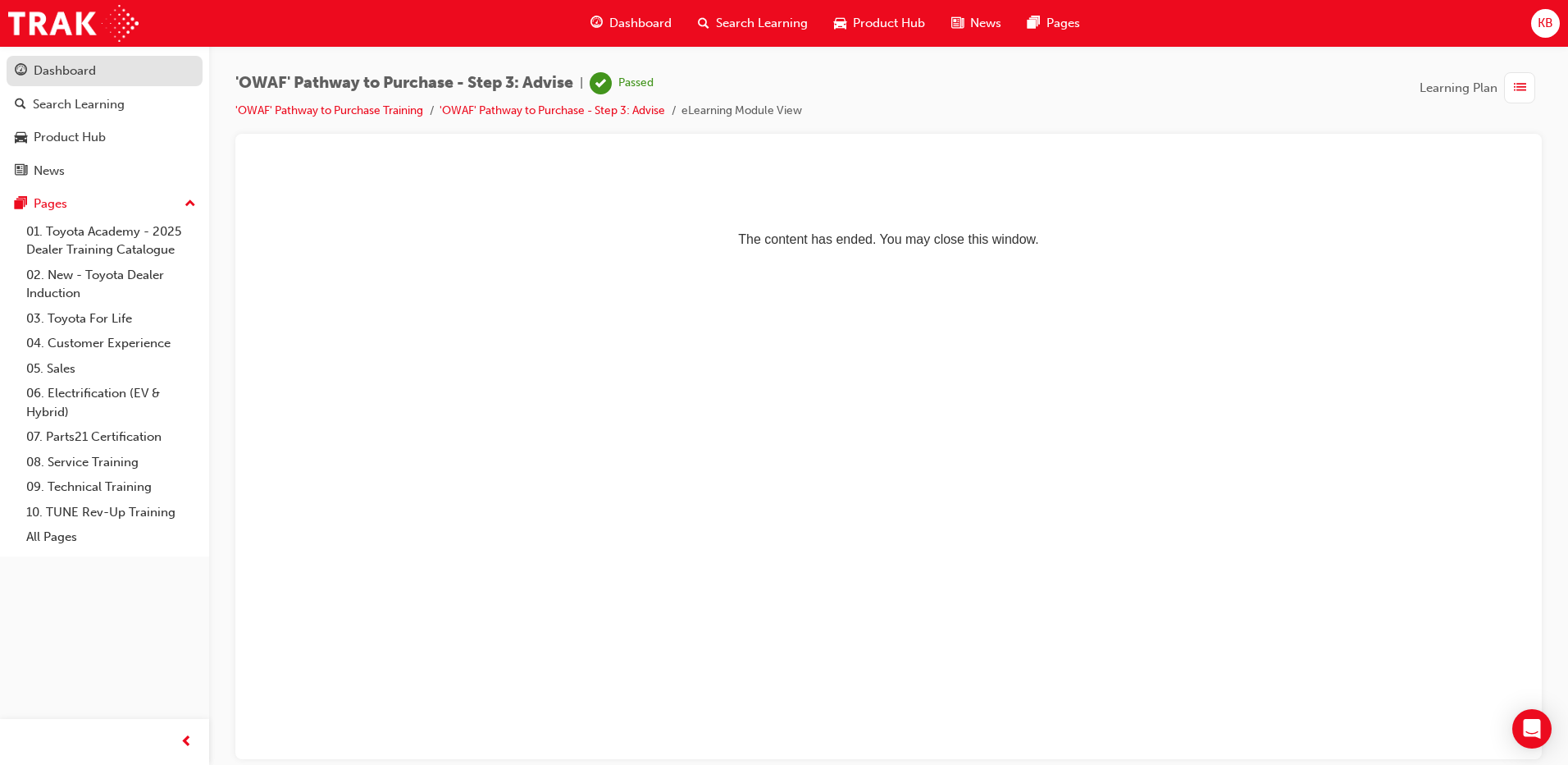
click at [15, 64] on span "guage-icon" at bounding box center [21, 72] width 13 height 15
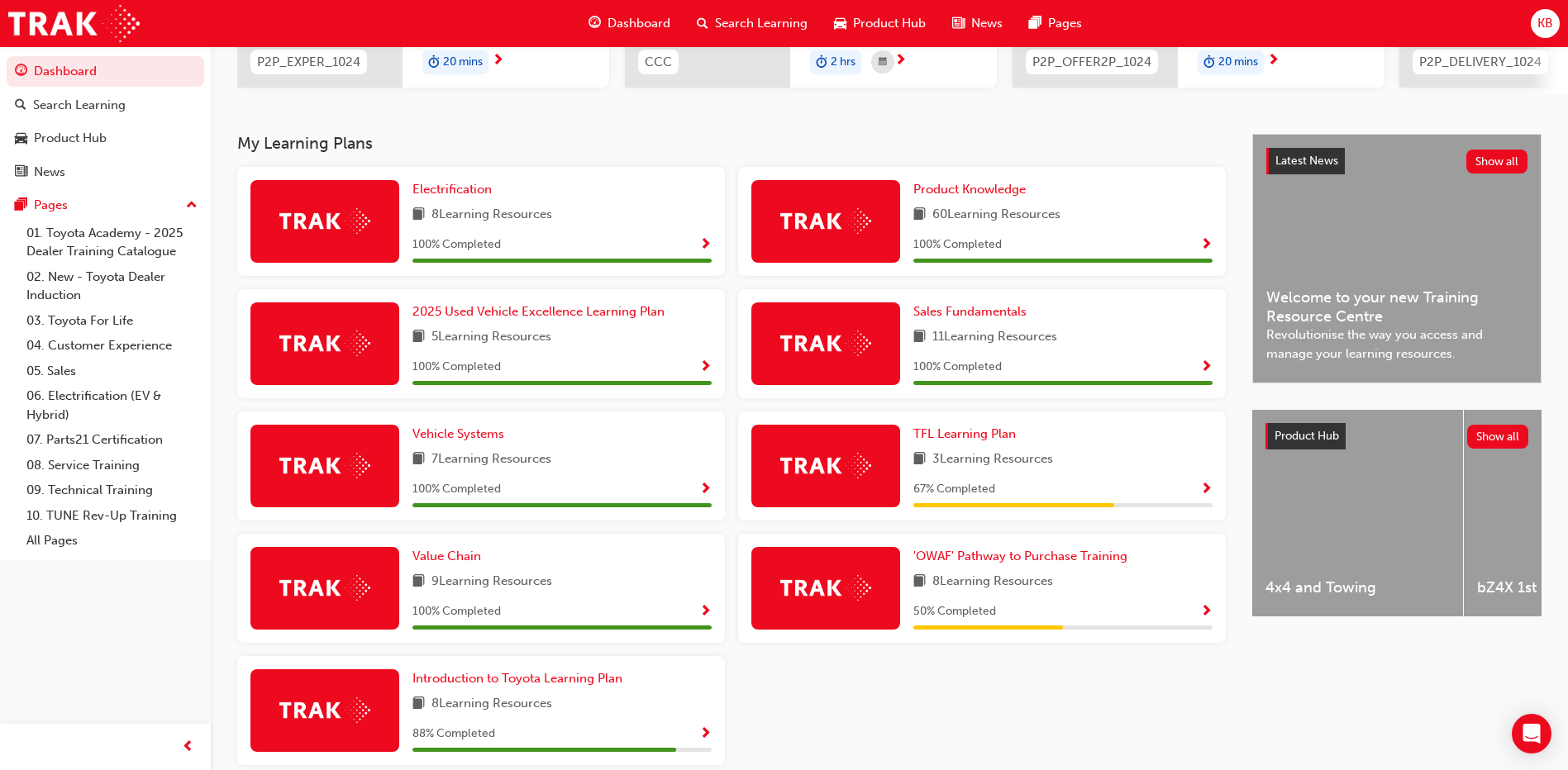
scroll to position [369, 0]
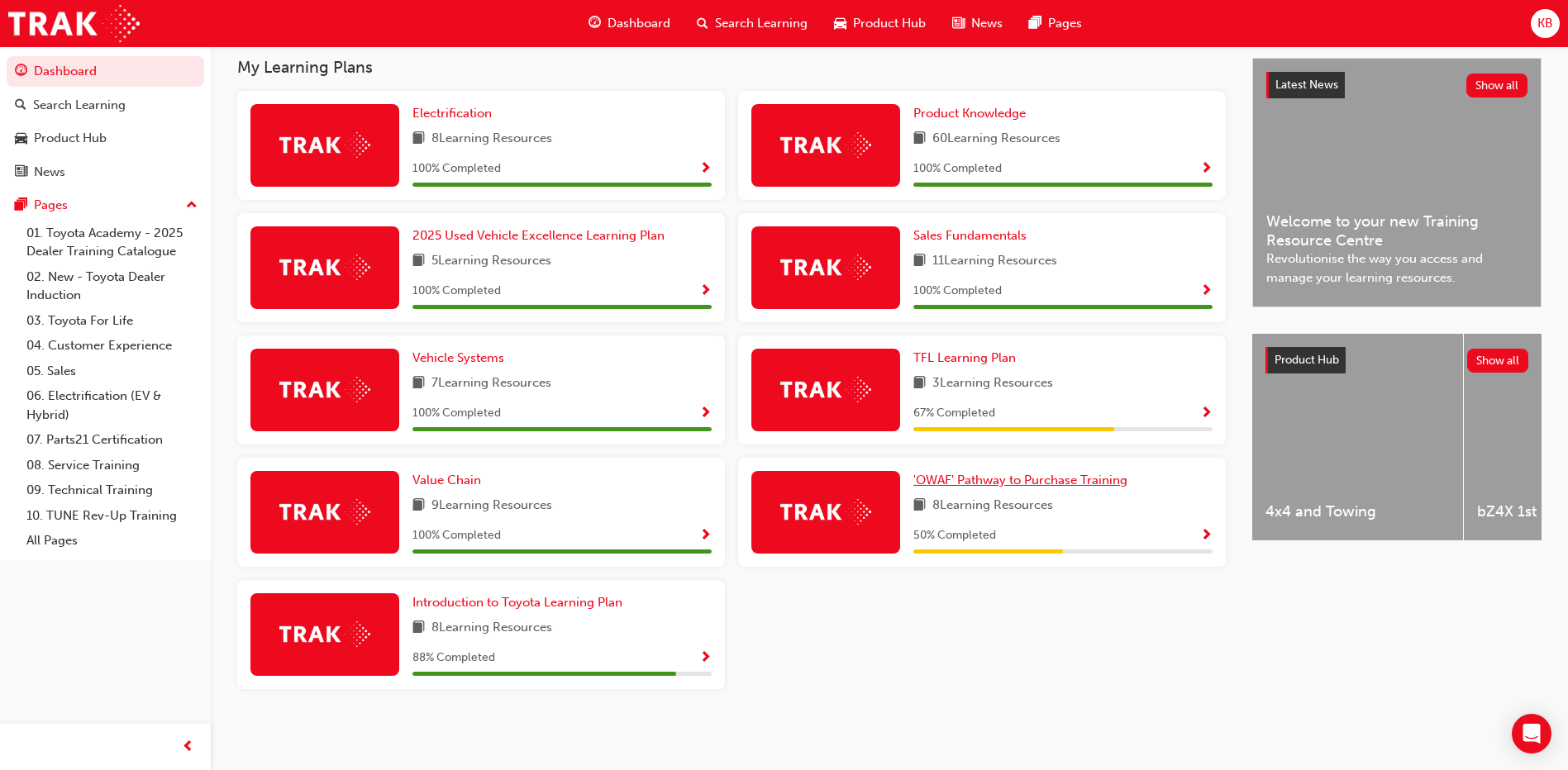
click at [1037, 475] on span "'OWAF' Pathway to Purchase Training" at bounding box center [1020, 481] width 214 height 15
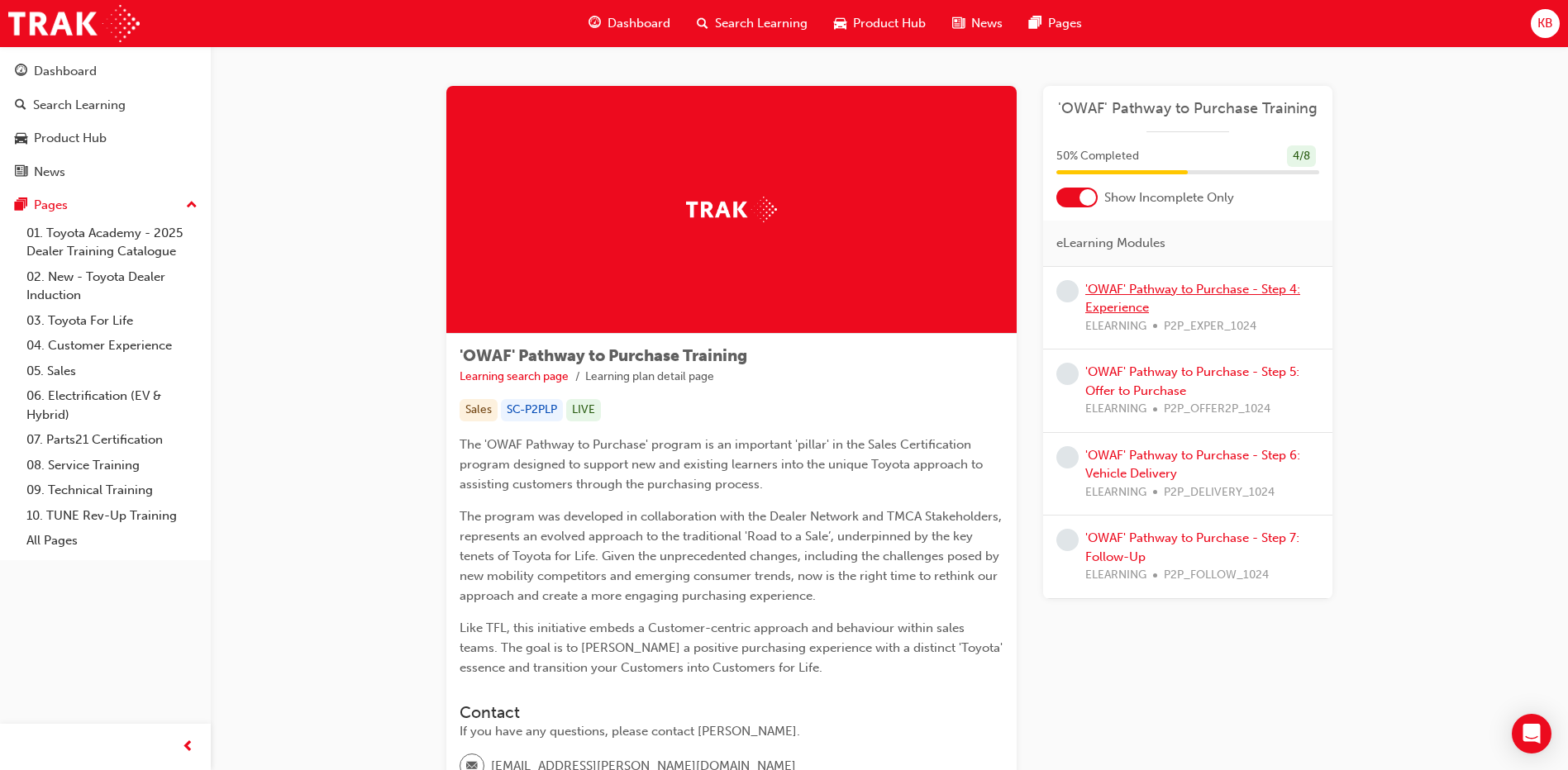
click at [1182, 289] on link "'OWAF' Pathway to Purchase - Step 4: Experience" at bounding box center [1192, 299] width 215 height 34
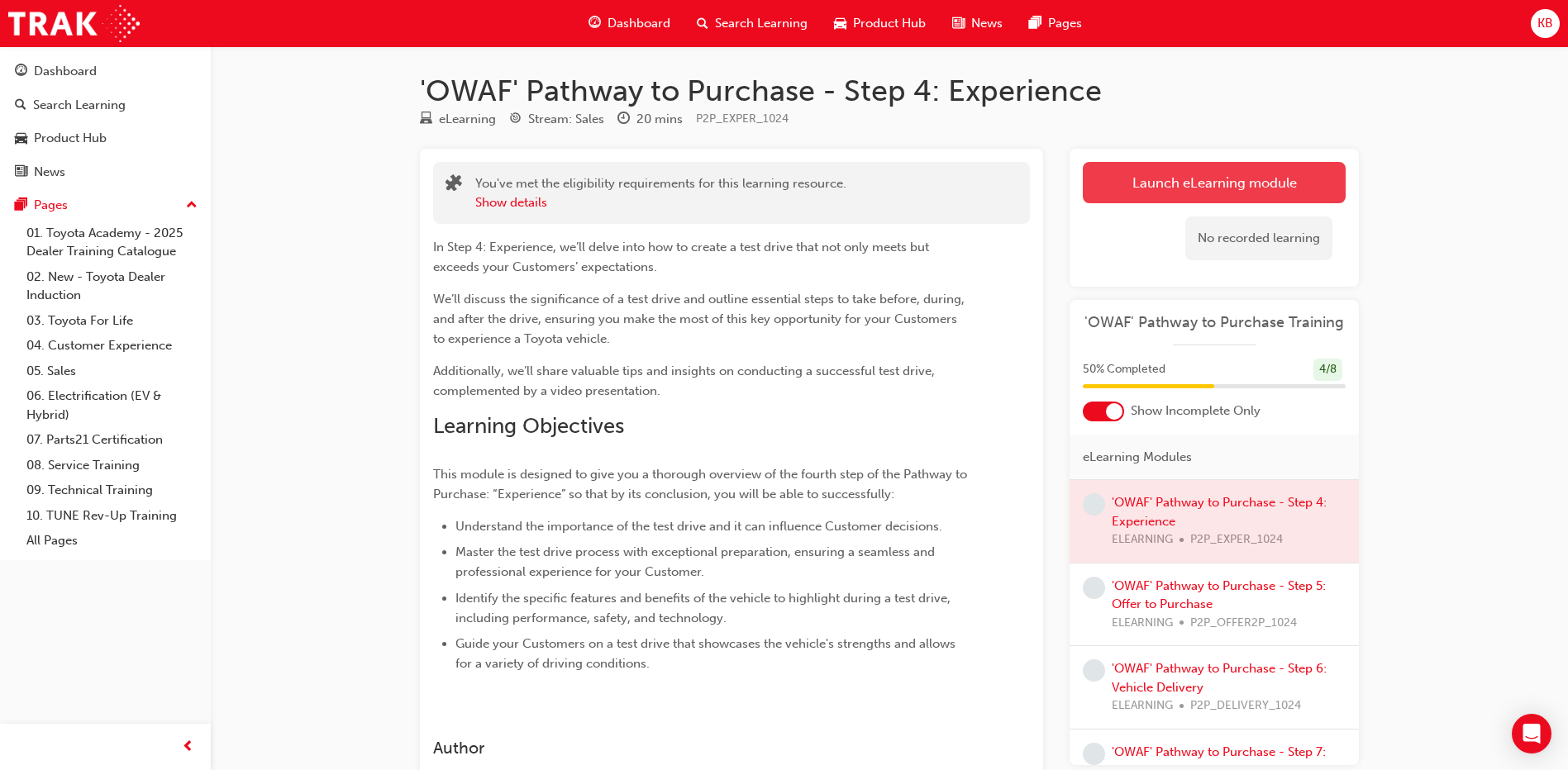
click at [1121, 196] on link "Launch eLearning module" at bounding box center [1214, 183] width 262 height 42
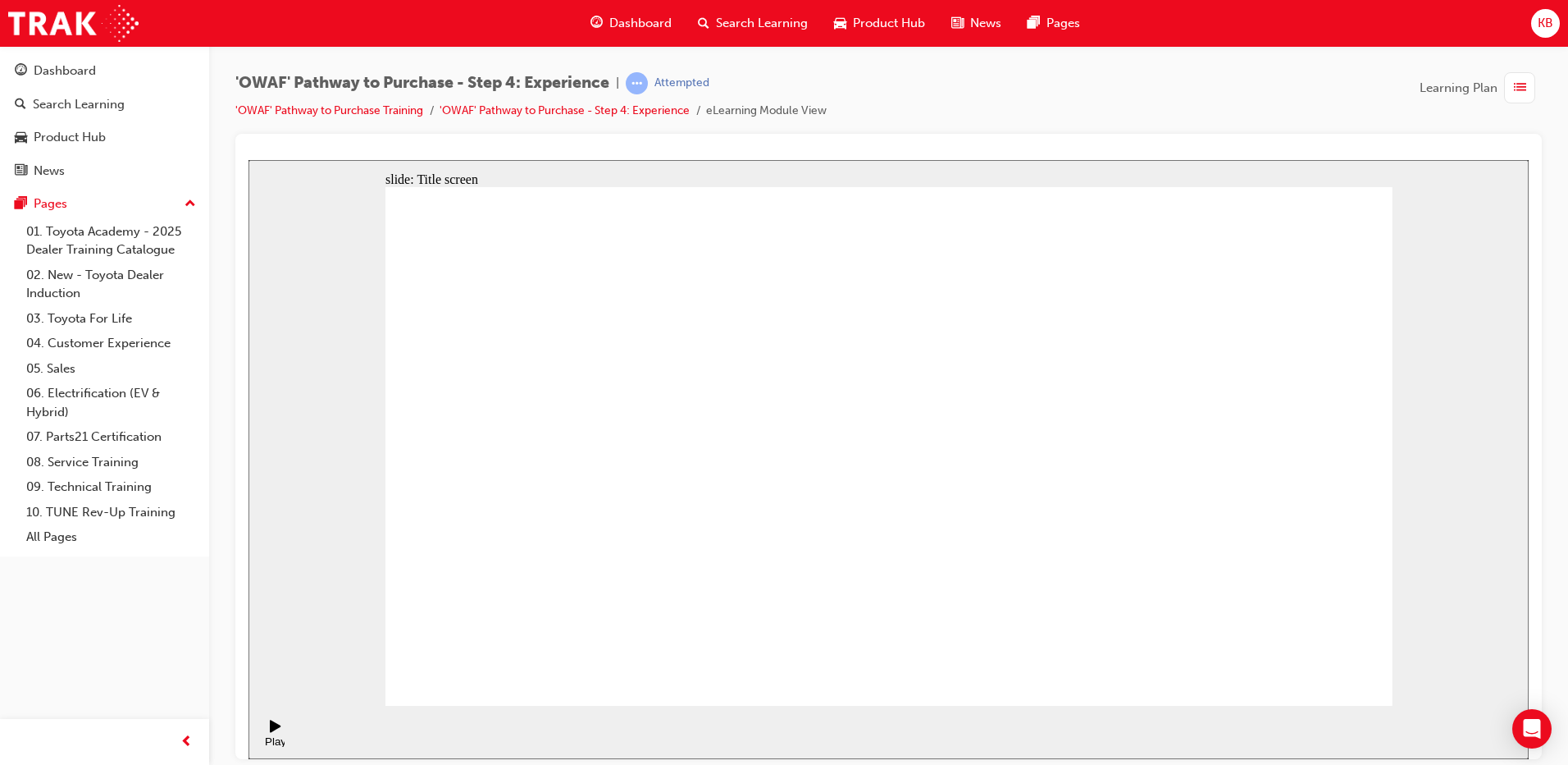
drag, startPoint x: 712, startPoint y: 108, endPoint x: 853, endPoint y: 118, distance: 141.4
click at [853, 118] on div "'OWAF' Pathway to Purchase - Step 4: Experience | Attempted 'OWAF' Pathway to P…" at bounding box center [889, 103] width 1307 height 62
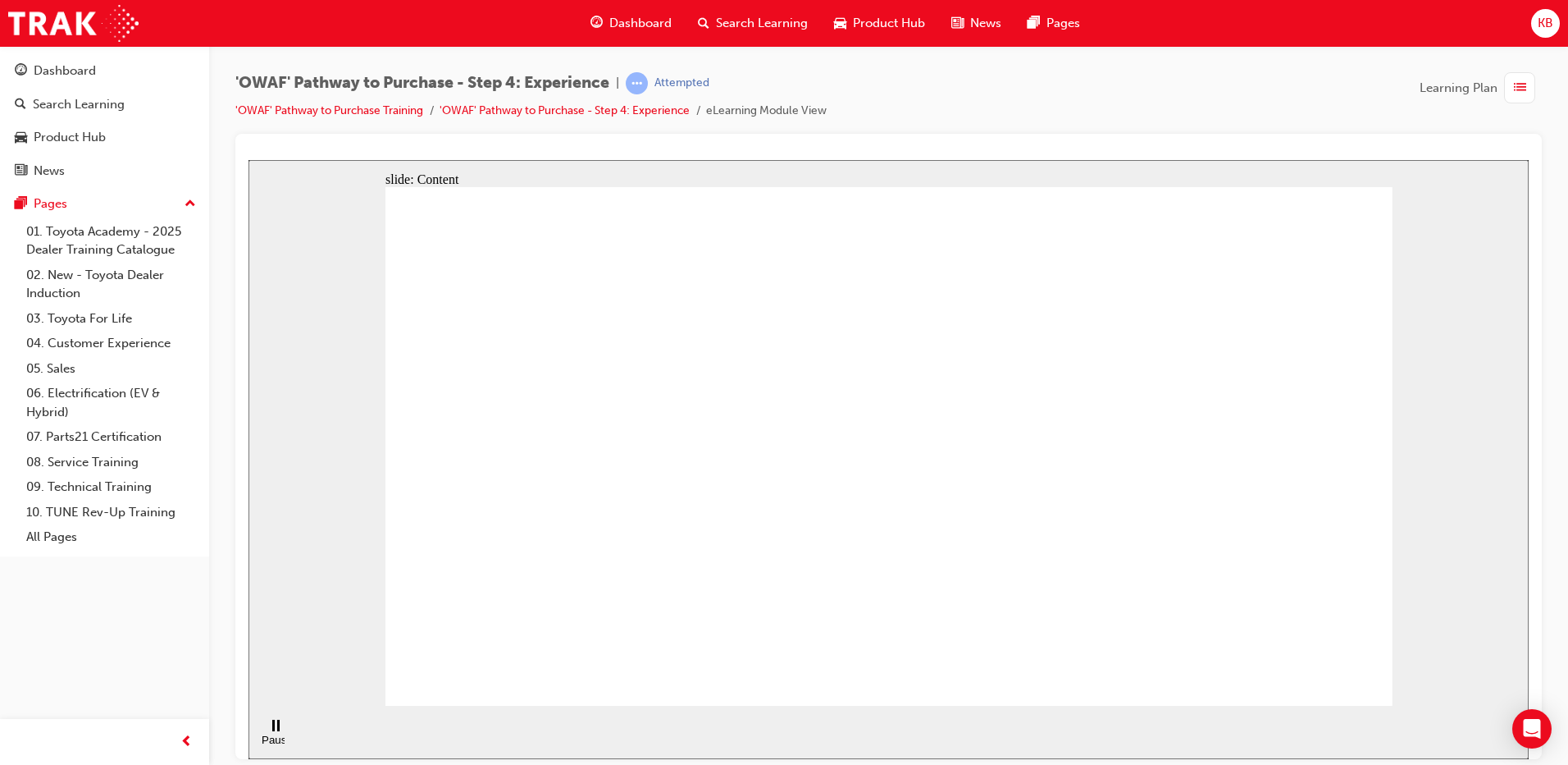
click at [853, 118] on div "'OWAF' Pathway to Purchase - Step 4: Experience | Attempted 'OWAF' Pathway to P…" at bounding box center [889, 103] width 1307 height 62
drag, startPoint x: 834, startPoint y: 110, endPoint x: 712, endPoint y: 110, distance: 122.0
click at [712, 110] on div "'OWAF' Pathway to Purchase - Step 4: Experience | Attempted 'OWAF' Pathway to P…" at bounding box center [889, 103] width 1307 height 62
drag, startPoint x: 712, startPoint y: 110, endPoint x: 846, endPoint y: 120, distance: 134.4
click at [846, 120] on div "'OWAF' Pathway to Purchase - Step 4: Experience | Attempted 'OWAF' Pathway to P…" at bounding box center [889, 103] width 1307 height 62
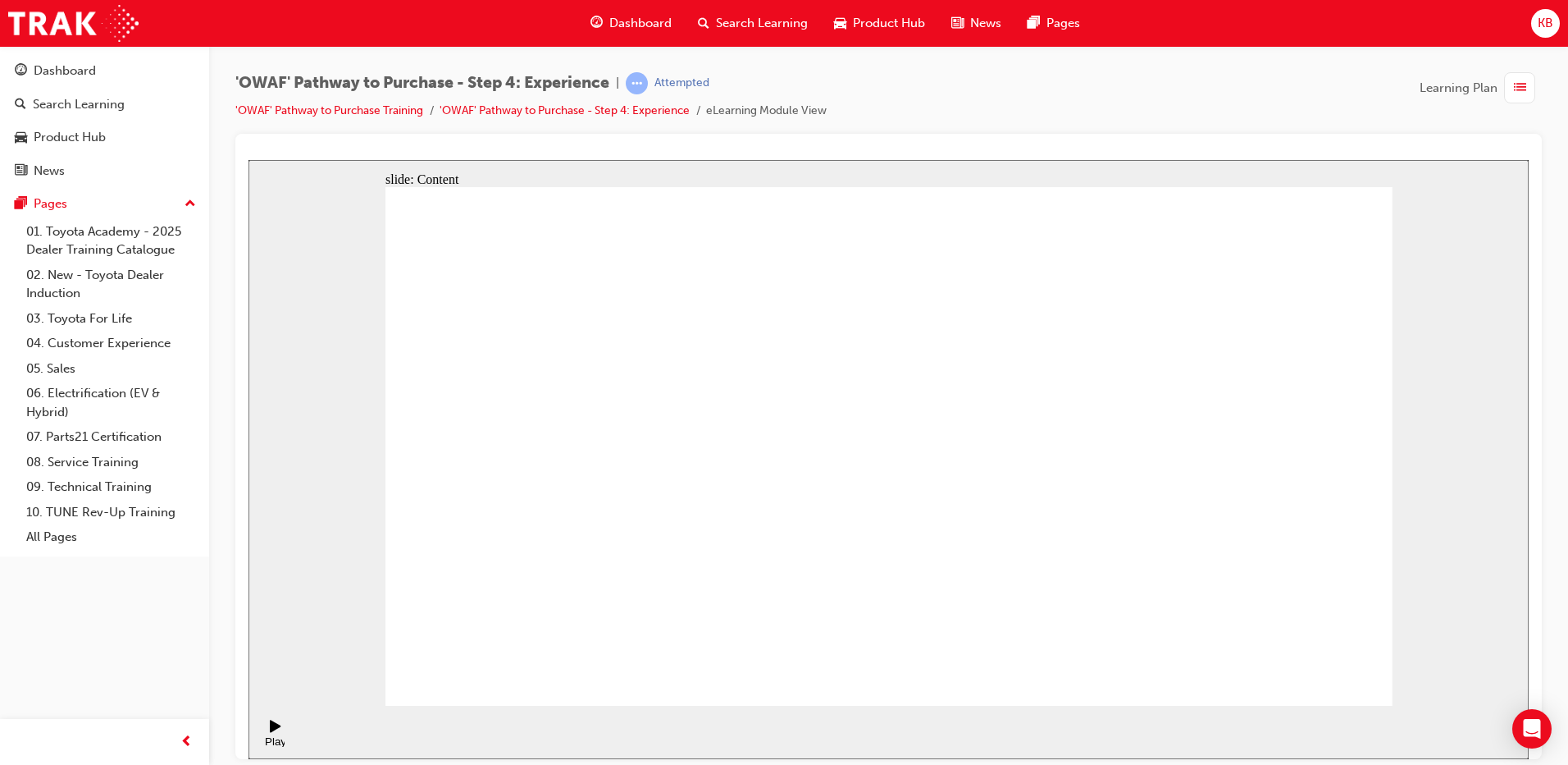
click at [1523, 722] on icon "Open Intercom Messenger" at bounding box center [1532, 728] width 21 height 21
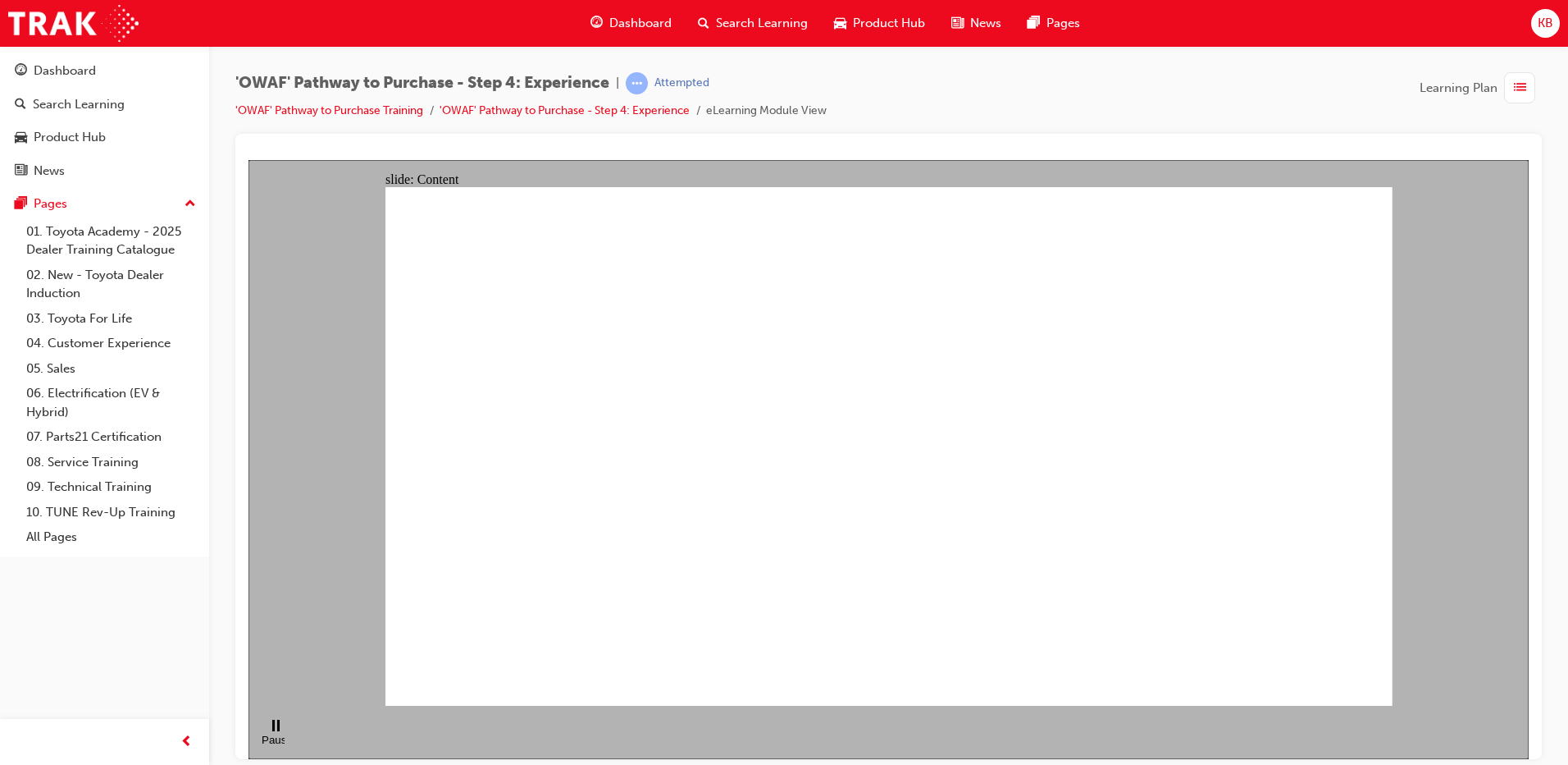
drag, startPoint x: 1024, startPoint y: 516, endPoint x: 582, endPoint y: 538, distance: 442.5
drag, startPoint x: 615, startPoint y: 526, endPoint x: 959, endPoint y: 497, distance: 345.2
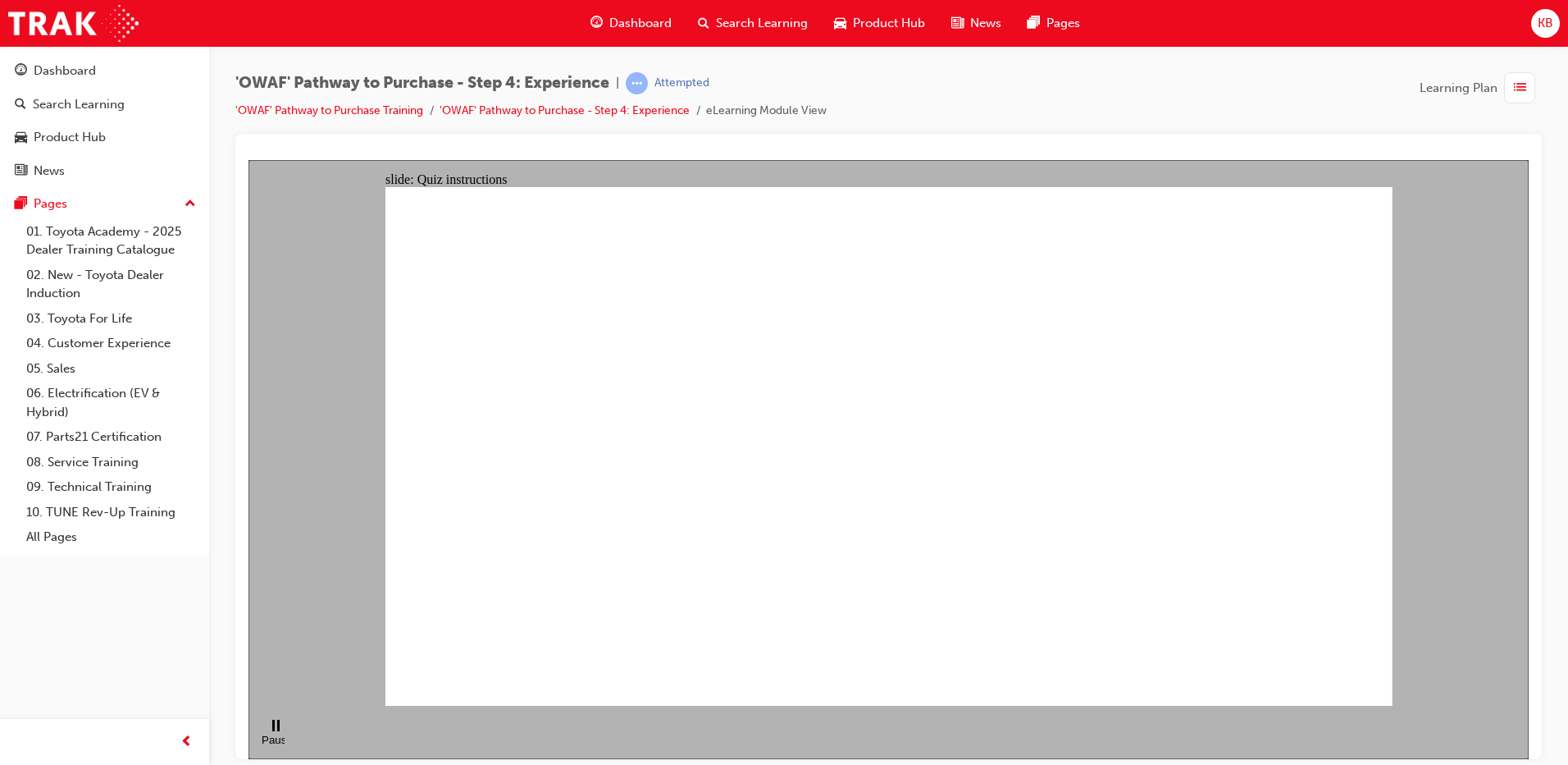
checkbox input "true"
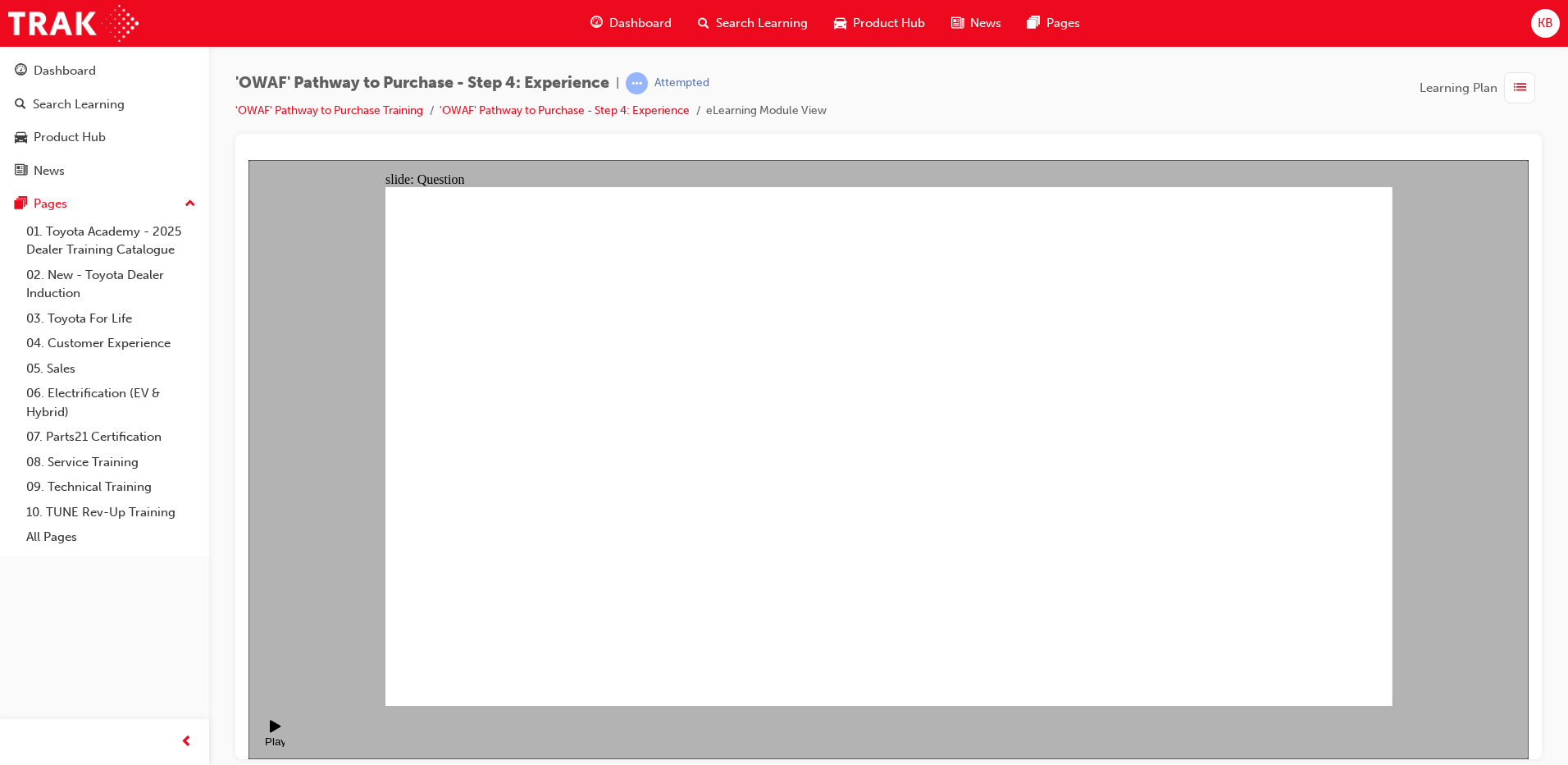
drag, startPoint x: 1263, startPoint y: 466, endPoint x: 631, endPoint y: 516, distance: 634.0
drag, startPoint x: 1258, startPoint y: 493, endPoint x: 626, endPoint y: 543, distance: 634.0
drag, startPoint x: 1259, startPoint y: 513, endPoint x: 926, endPoint y: 573, distance: 338.4
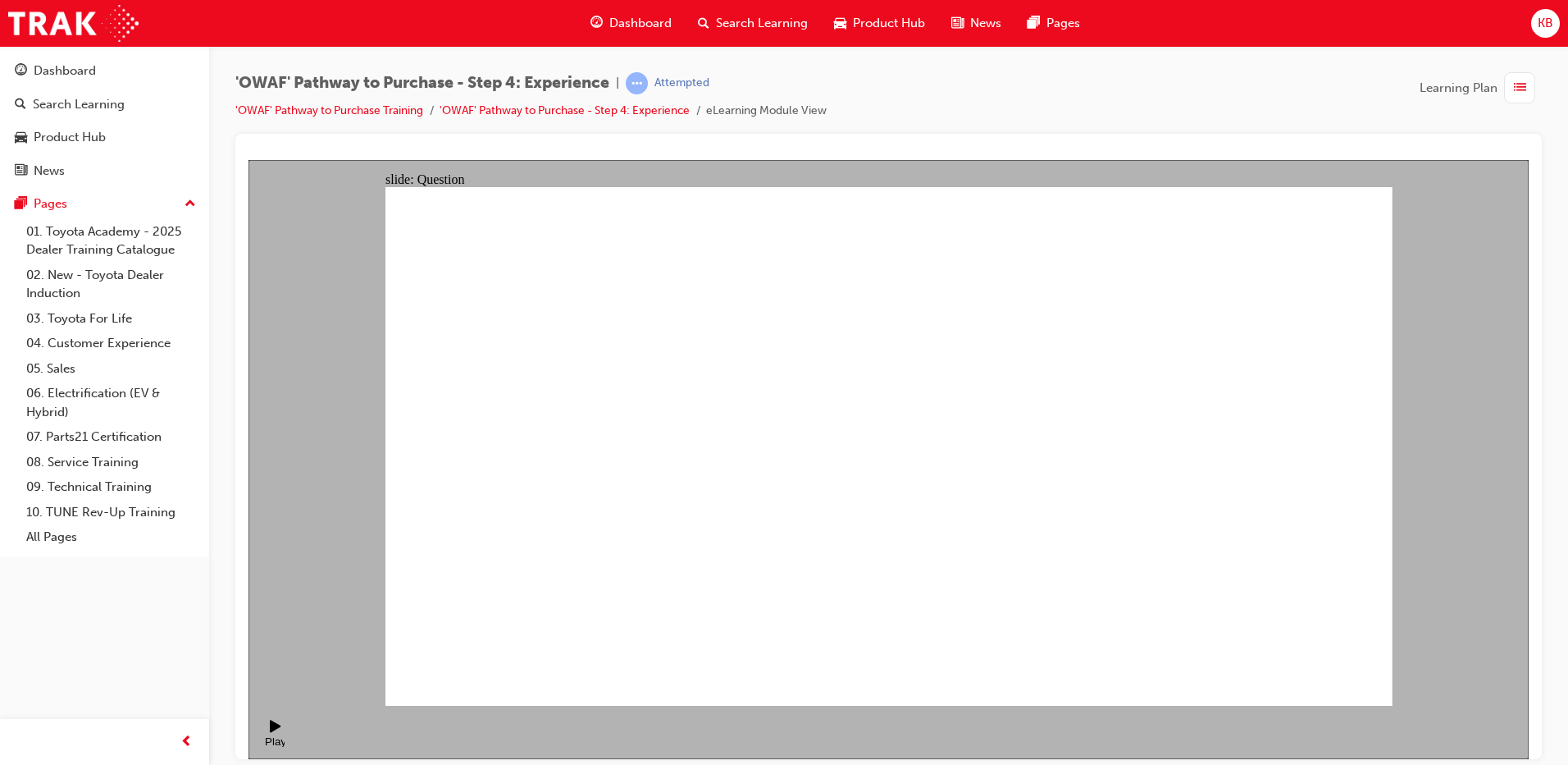
drag, startPoint x: 1210, startPoint y: 508, endPoint x: 625, endPoint y: 554, distance: 586.8
drag, startPoint x: 1165, startPoint y: 531, endPoint x: 867, endPoint y: 585, distance: 302.9
drag, startPoint x: 1192, startPoint y: 505, endPoint x: 883, endPoint y: 548, distance: 312.0
drag, startPoint x: 1232, startPoint y: 502, endPoint x: 593, endPoint y: 543, distance: 640.3
drag, startPoint x: 1201, startPoint y: 528, endPoint x: 923, endPoint y: 563, distance: 280.2
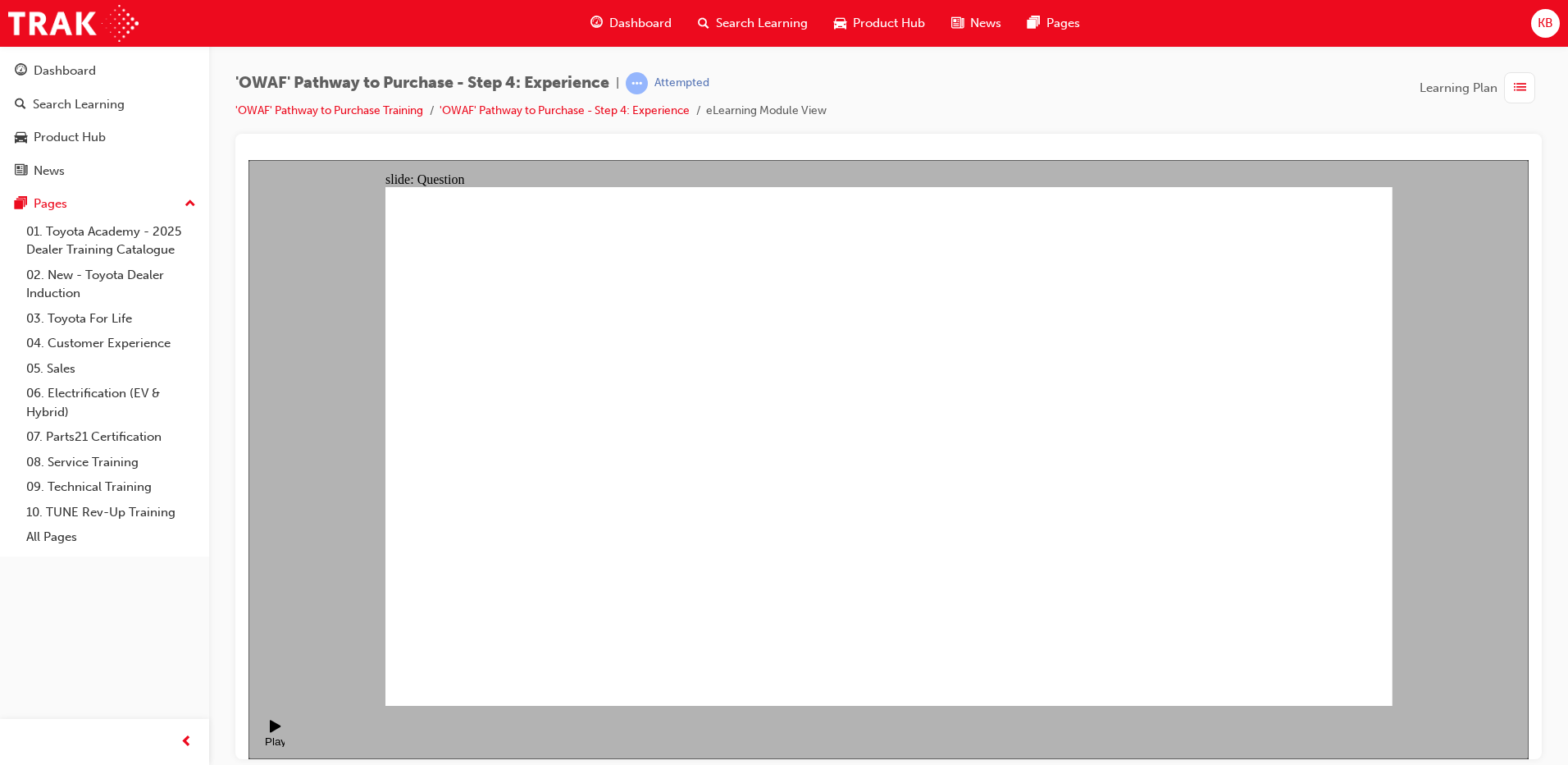
drag, startPoint x: 891, startPoint y: 292, endPoint x: 795, endPoint y: 284, distance: 96.3
drag, startPoint x: 900, startPoint y: 570, endPoint x: 927, endPoint y: 583, distance: 30.0
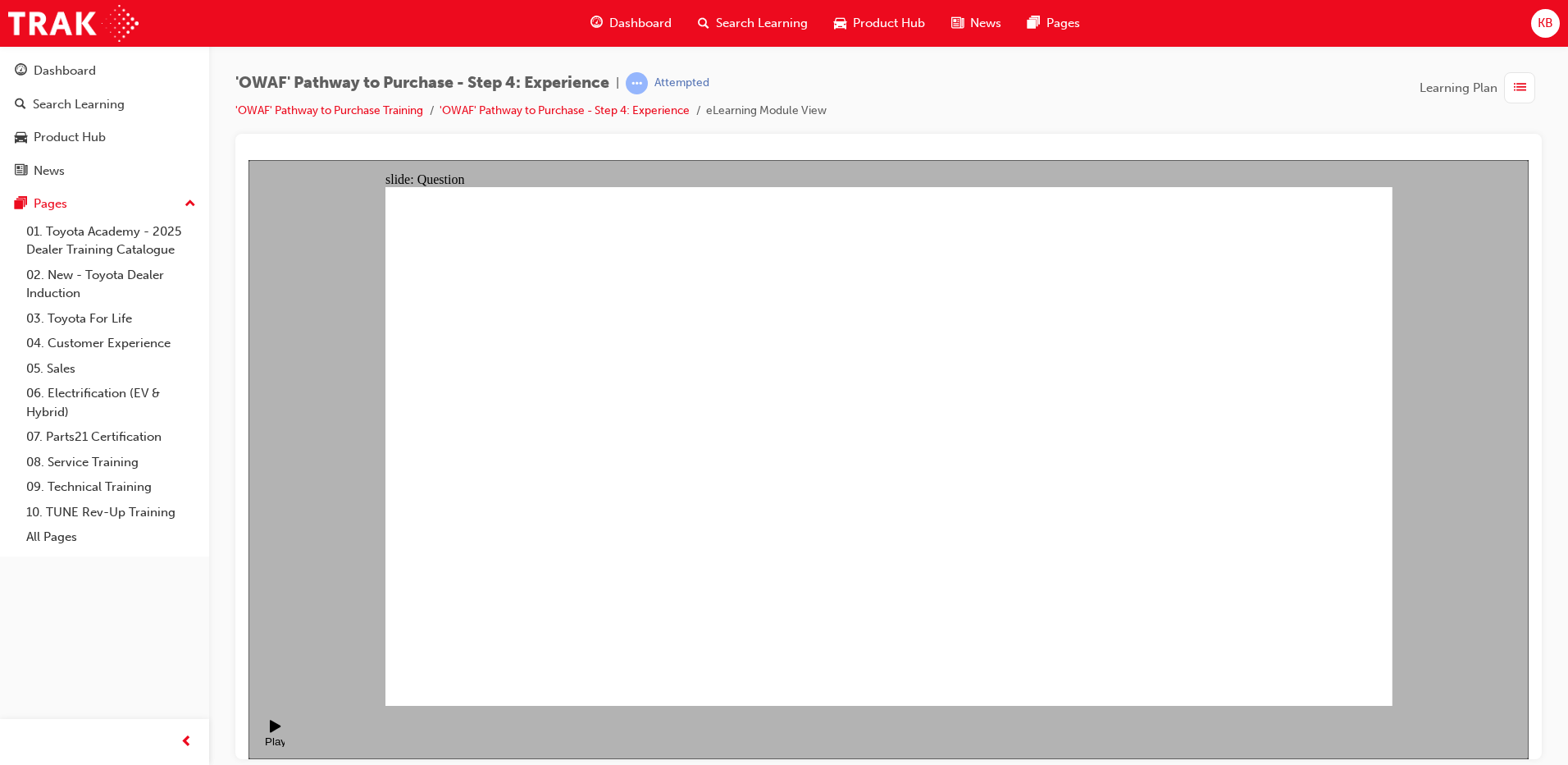
drag, startPoint x: 886, startPoint y: 618, endPoint x: 1116, endPoint y: 468, distance: 274.6
drag, startPoint x: 980, startPoint y: 622, endPoint x: 870, endPoint y: 465, distance: 191.7
drag, startPoint x: 1090, startPoint y: 617, endPoint x: 994, endPoint y: 485, distance: 163.2
drag, startPoint x: 1328, startPoint y: 608, endPoint x: 1218, endPoint y: 453, distance: 190.1
drag, startPoint x: 1243, startPoint y: 552, endPoint x: 1277, endPoint y: 521, distance: 46.0
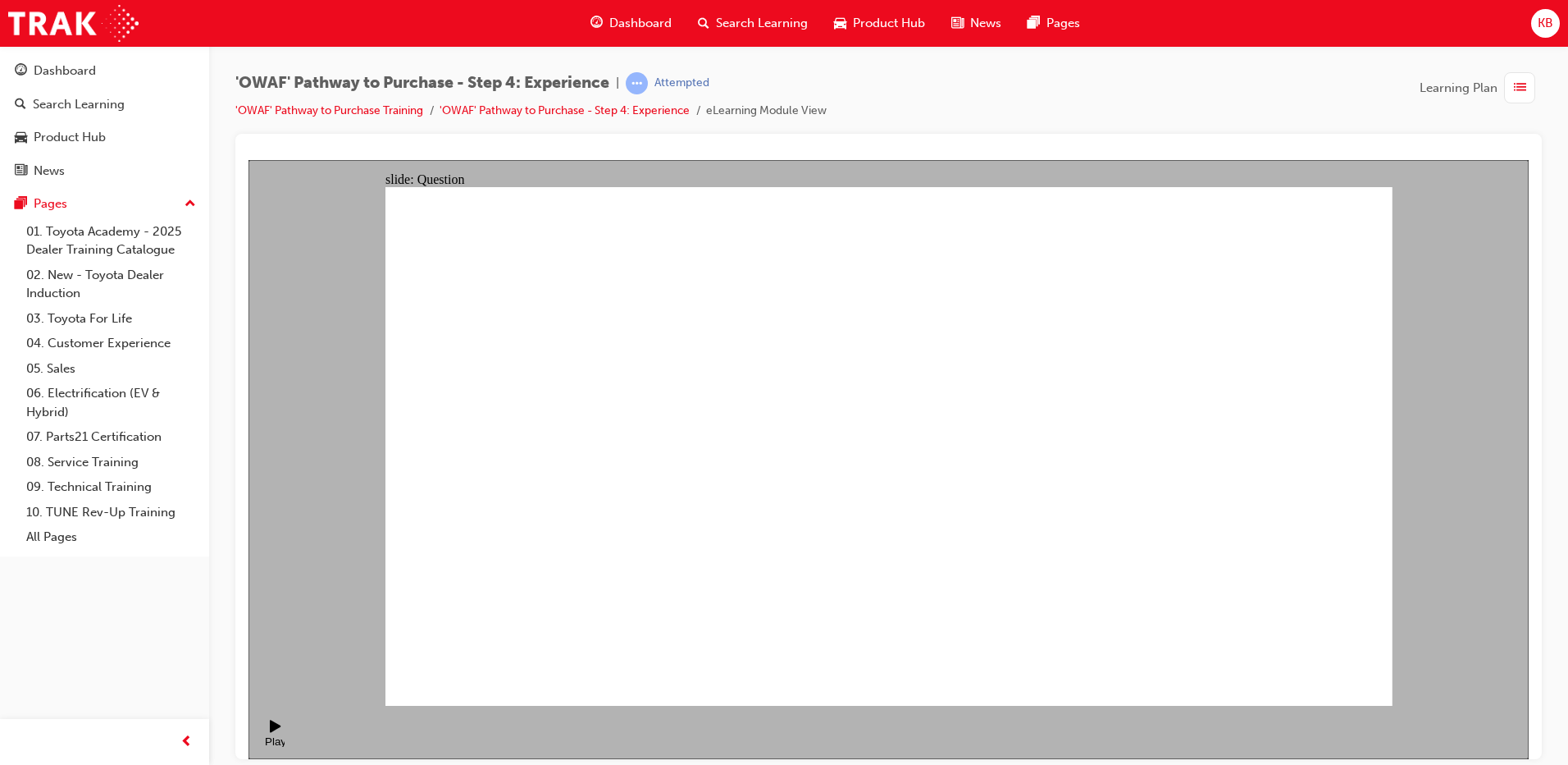
drag, startPoint x: 1309, startPoint y: 420, endPoint x: 1282, endPoint y: 556, distance: 138.7
drag, startPoint x: 1144, startPoint y: 471, endPoint x: 1035, endPoint y: 558, distance: 139.5
drag, startPoint x: 1057, startPoint y: 419, endPoint x: 966, endPoint y: 566, distance: 172.9
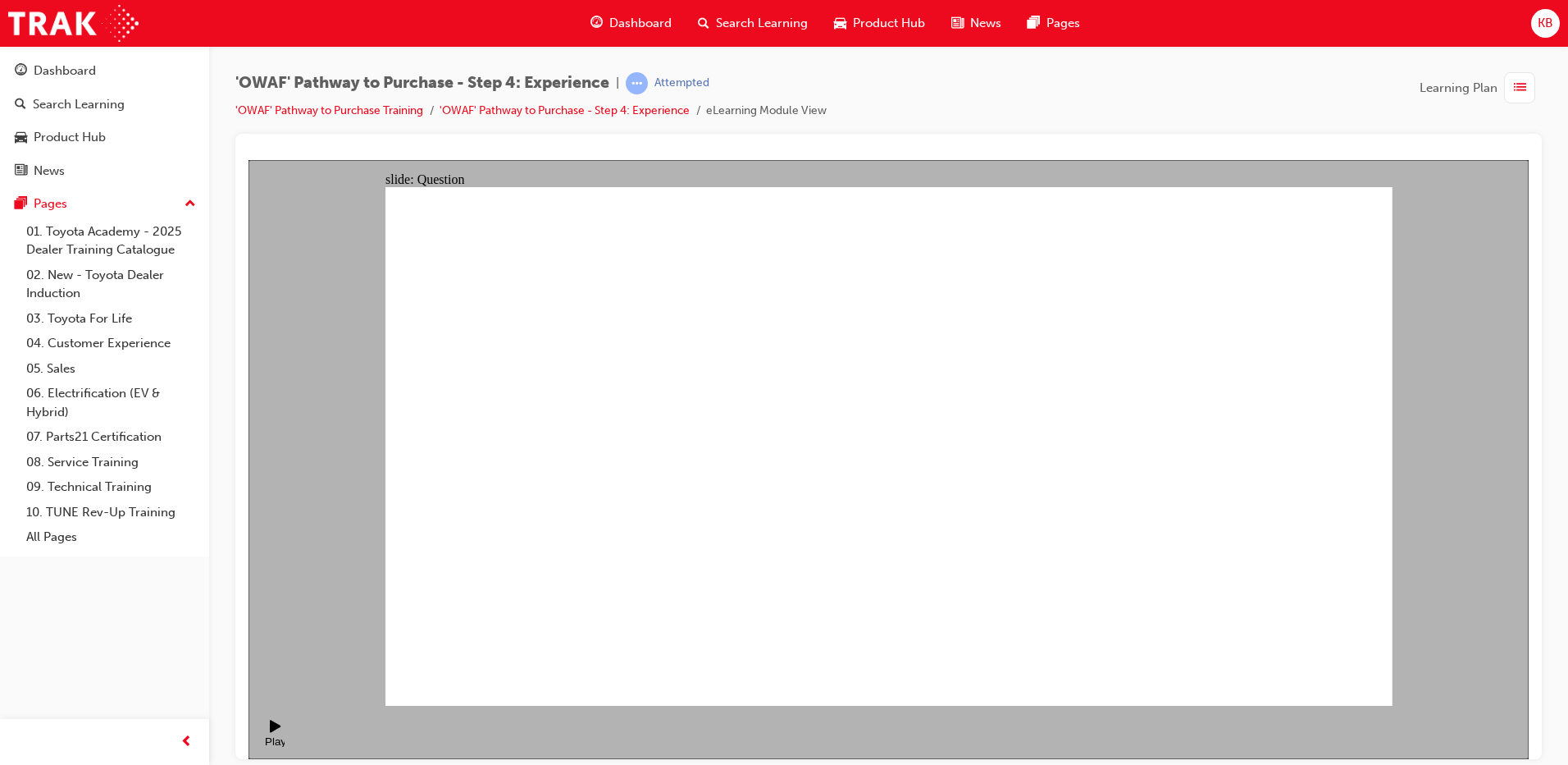
drag, startPoint x: 964, startPoint y: 470, endPoint x: 970, endPoint y: 640, distance: 170.1
drag, startPoint x: 868, startPoint y: 430, endPoint x: 1097, endPoint y: 726, distance: 374.2
drag, startPoint x: 1317, startPoint y: 607, endPoint x: 1209, endPoint y: 454, distance: 187.3
drag, startPoint x: 1223, startPoint y: 608, endPoint x: 1001, endPoint y: 469, distance: 261.9
drag, startPoint x: 893, startPoint y: 608, endPoint x: 1113, endPoint y: 466, distance: 261.8
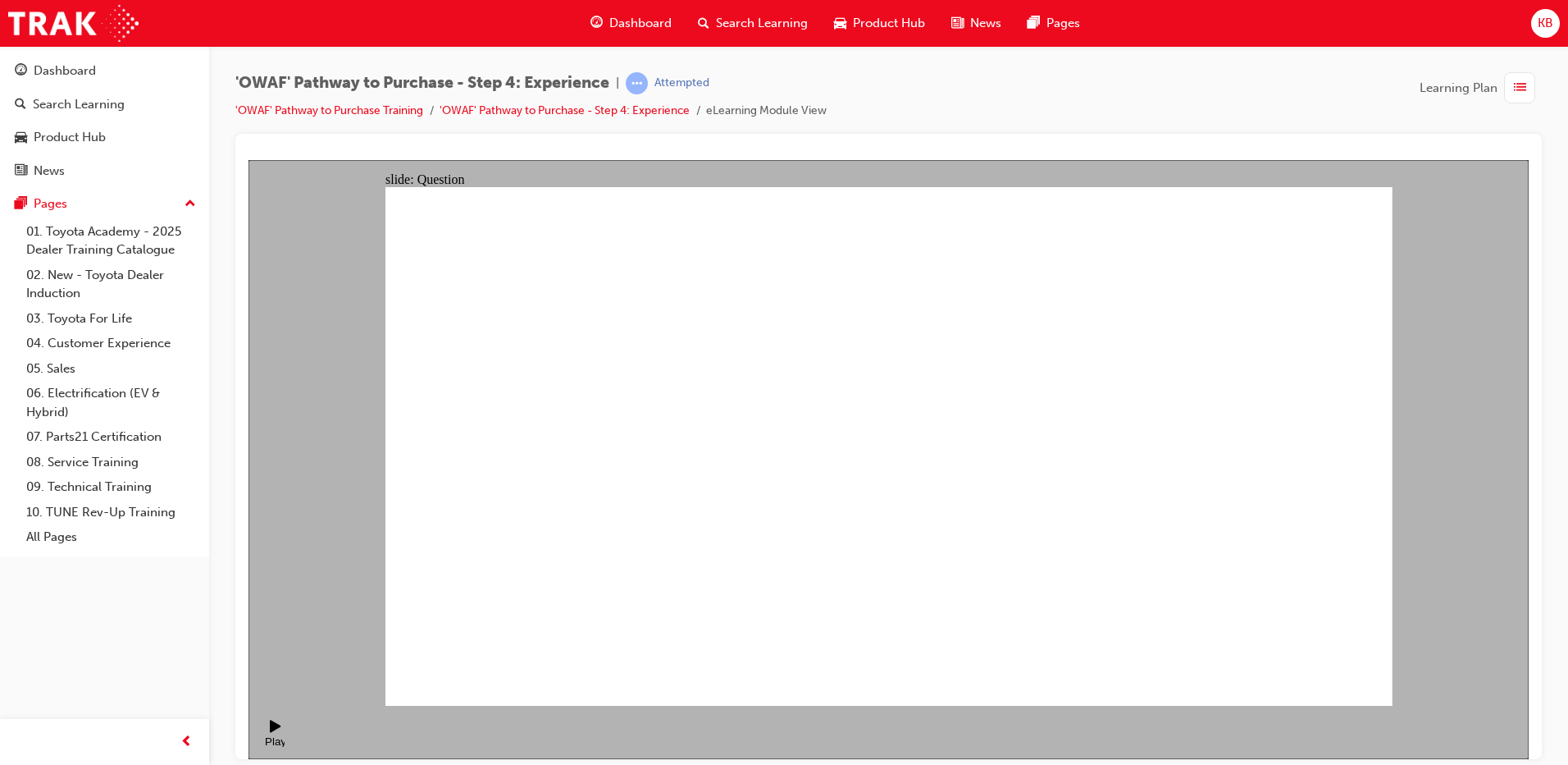
drag, startPoint x: 999, startPoint y: 597, endPoint x: 887, endPoint y: 442, distance: 191.2
drag, startPoint x: 1061, startPoint y: 554, endPoint x: 1275, endPoint y: 413, distance: 256.3
drag, startPoint x: 751, startPoint y: 622, endPoint x: 898, endPoint y: 407, distance: 260.4
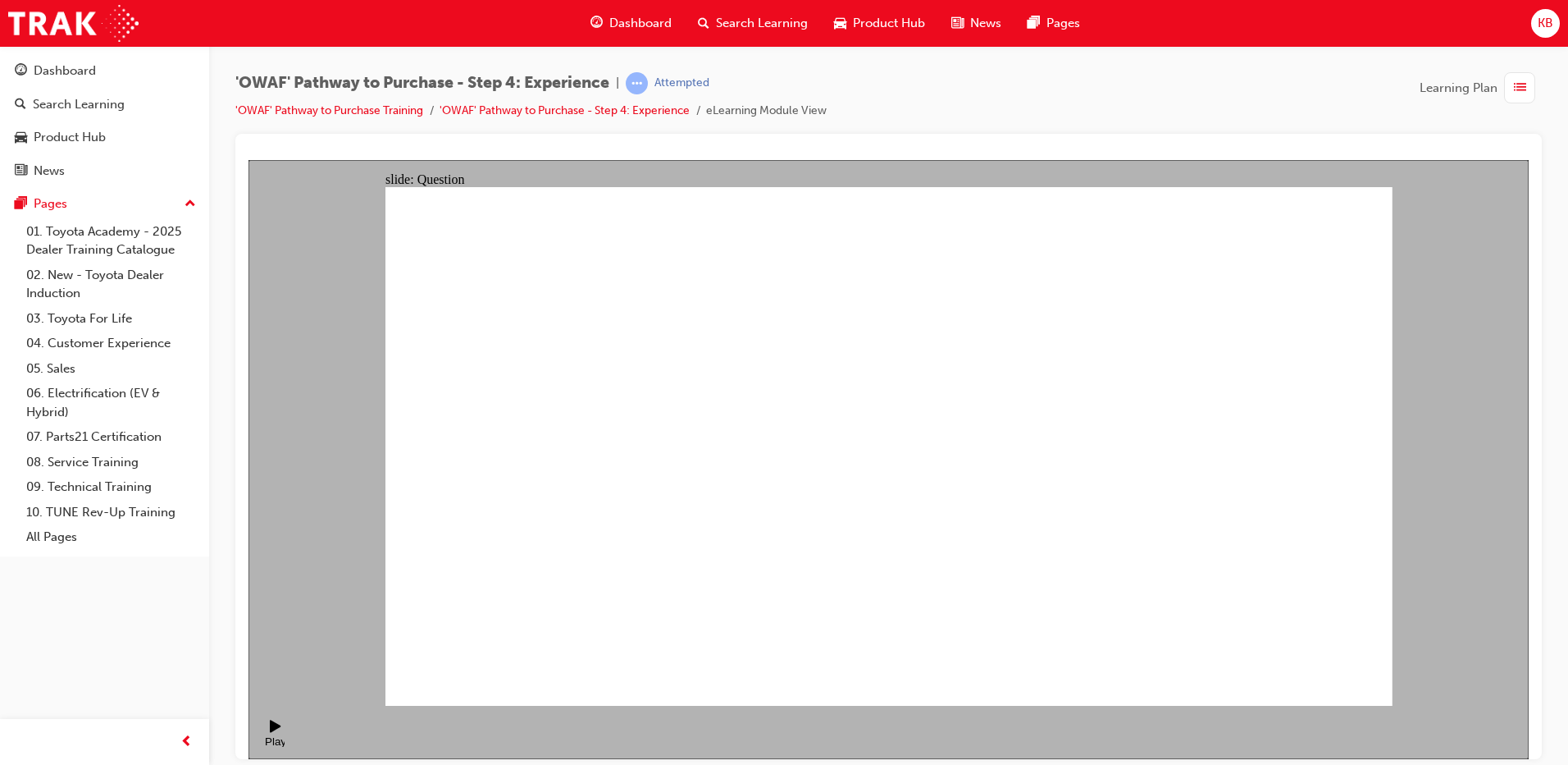
drag, startPoint x: 942, startPoint y: 566, endPoint x: 968, endPoint y: 558, distance: 27.2
drag, startPoint x: 1105, startPoint y: 617, endPoint x: 1168, endPoint y: 449, distance: 179.4
drag, startPoint x: 900, startPoint y: 561, endPoint x: 1180, endPoint y: 388, distance: 329.1
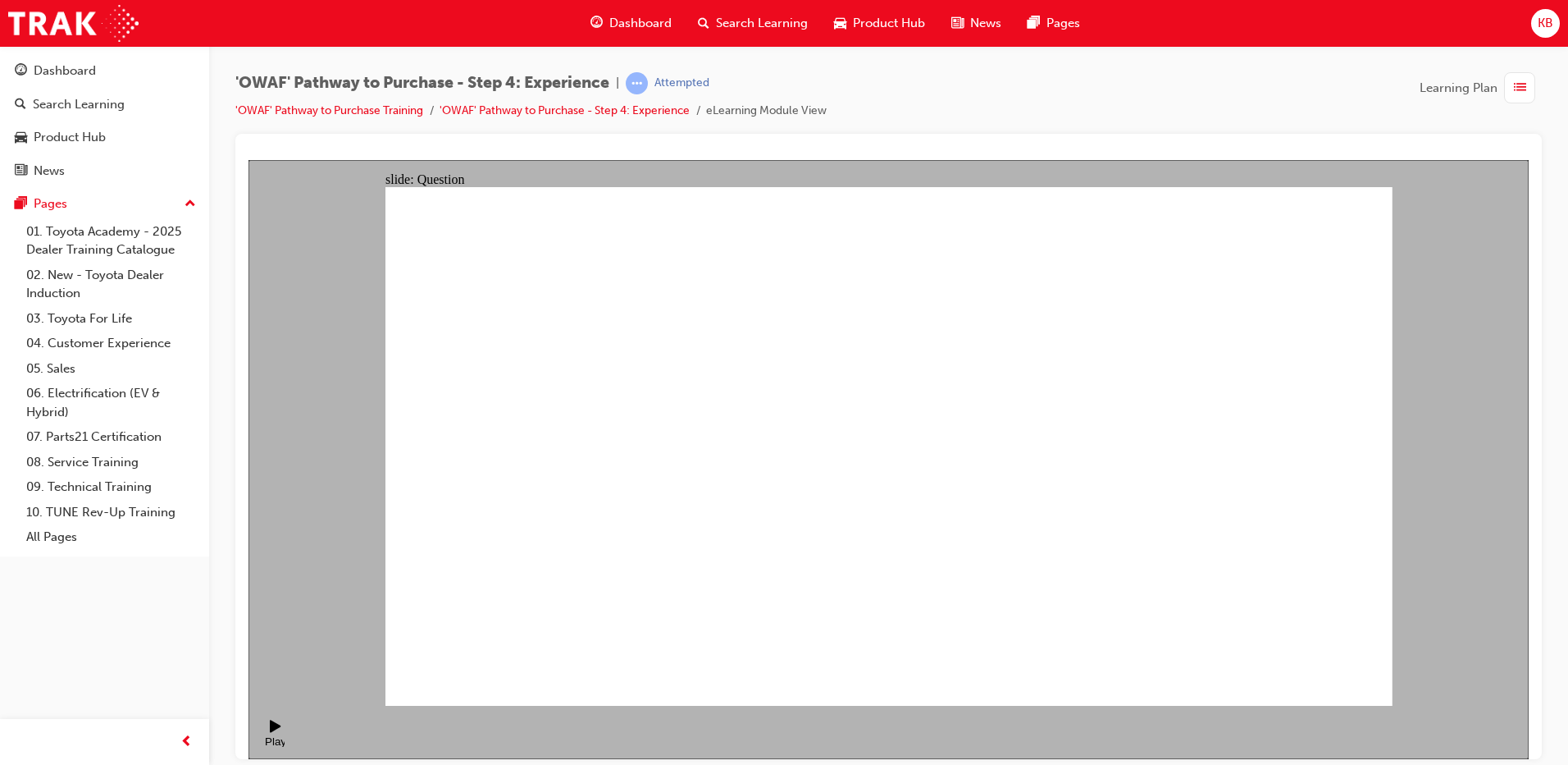
radio input "true"
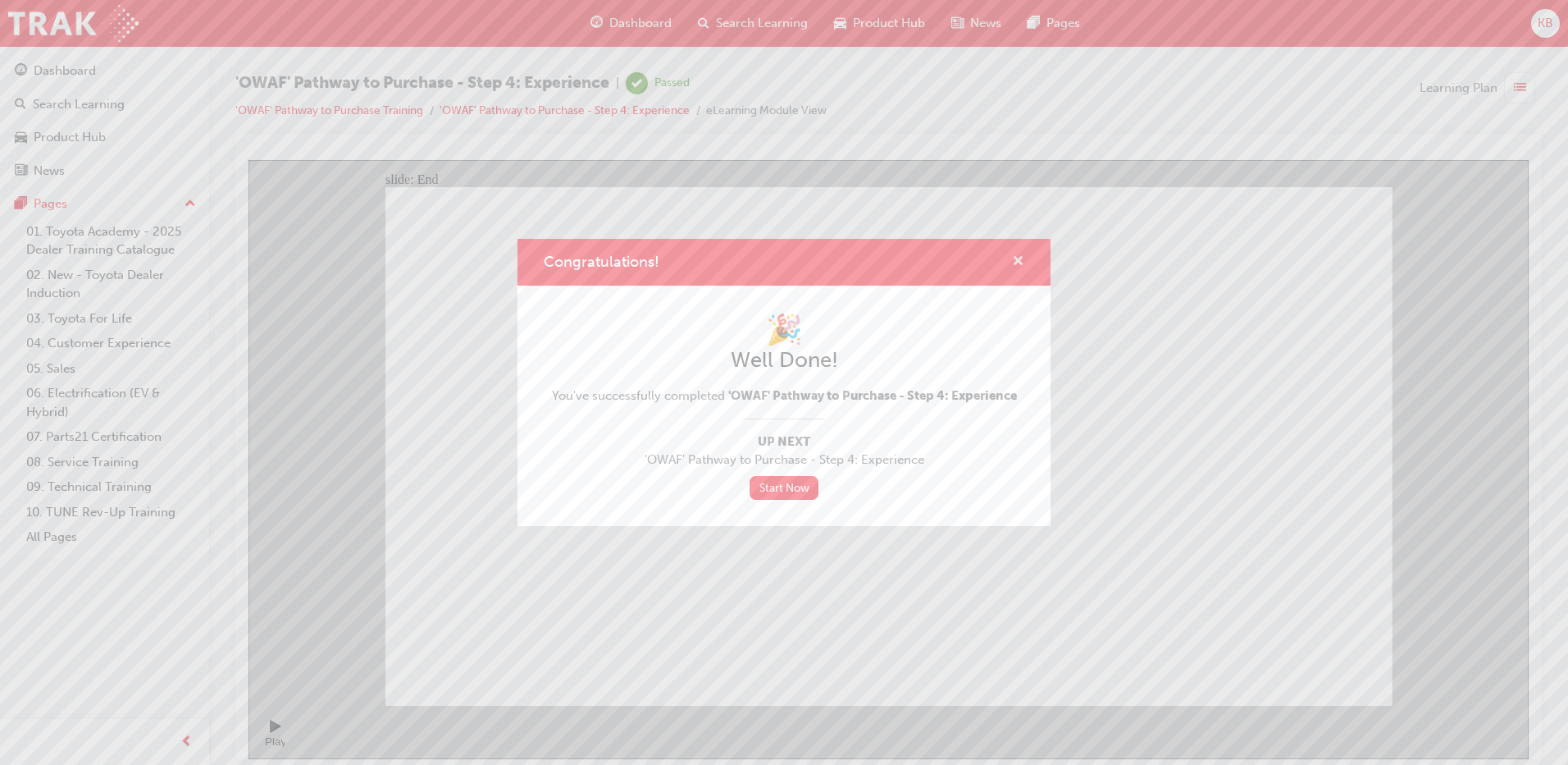
click at [1022, 261] on span "cross-icon" at bounding box center [1018, 263] width 13 height 15
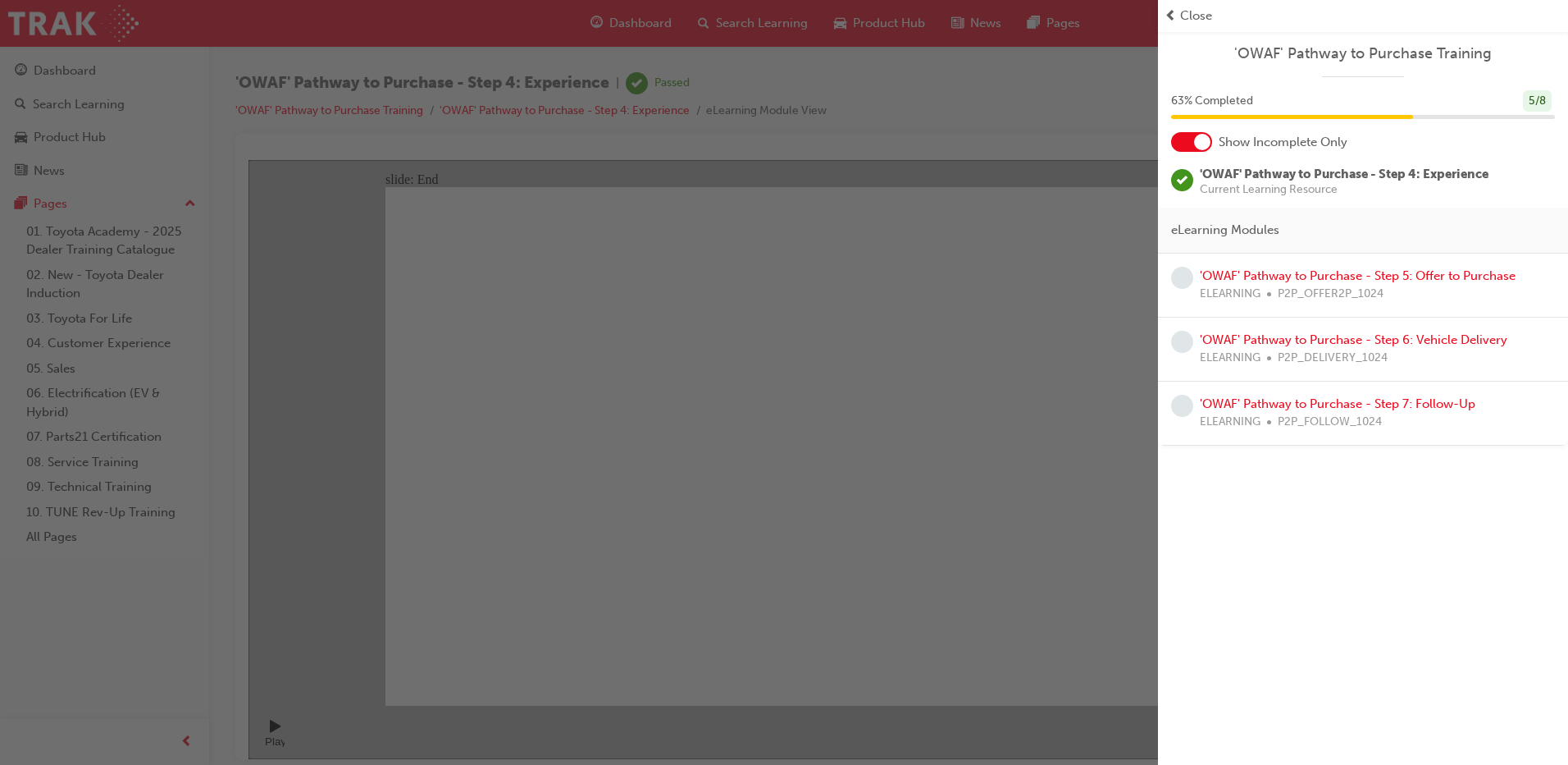
click at [1046, 146] on div "button" at bounding box center [579, 382] width 1158 height 765
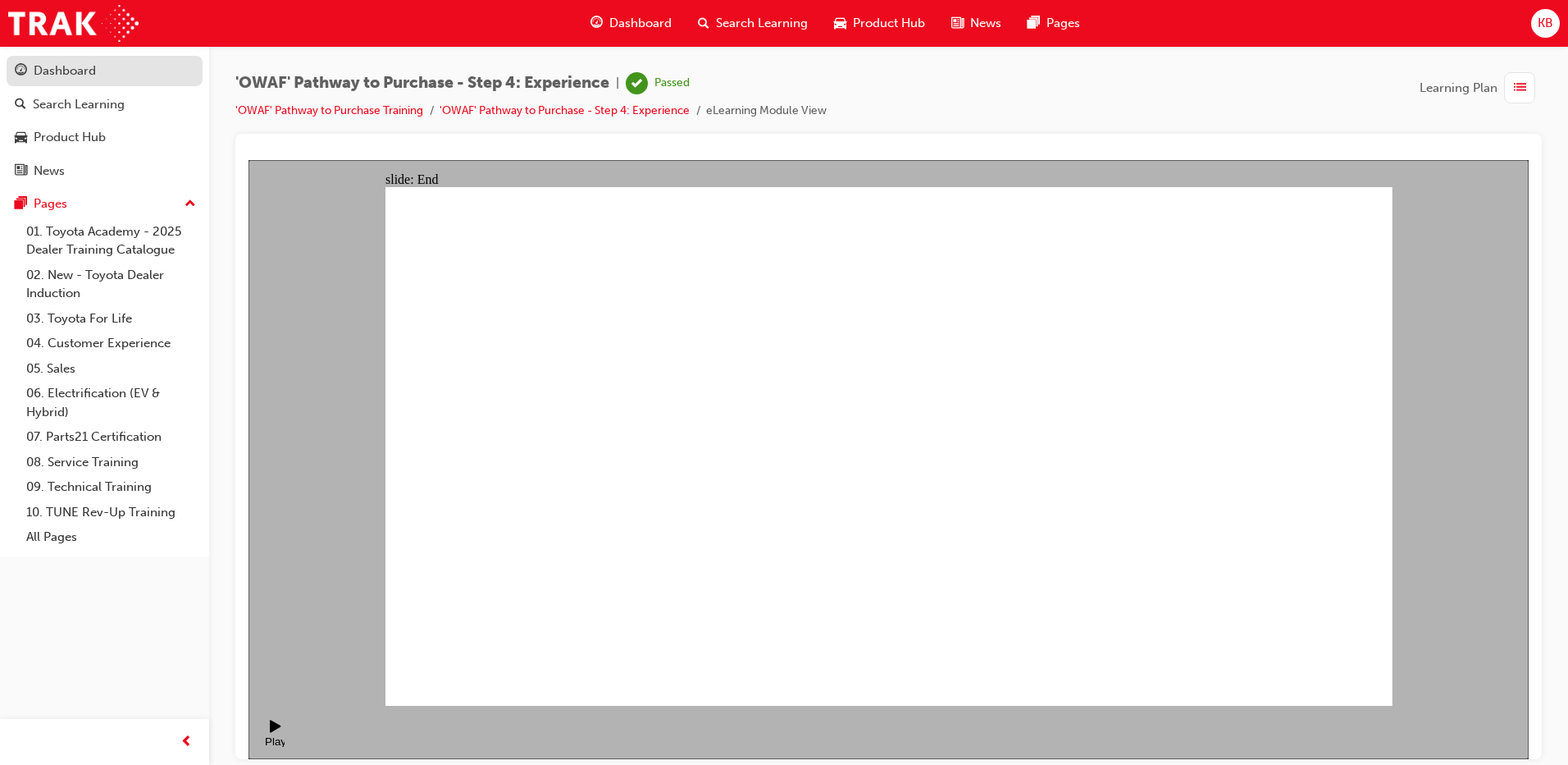
click at [78, 74] on div "Dashboard" at bounding box center [65, 71] width 62 height 19
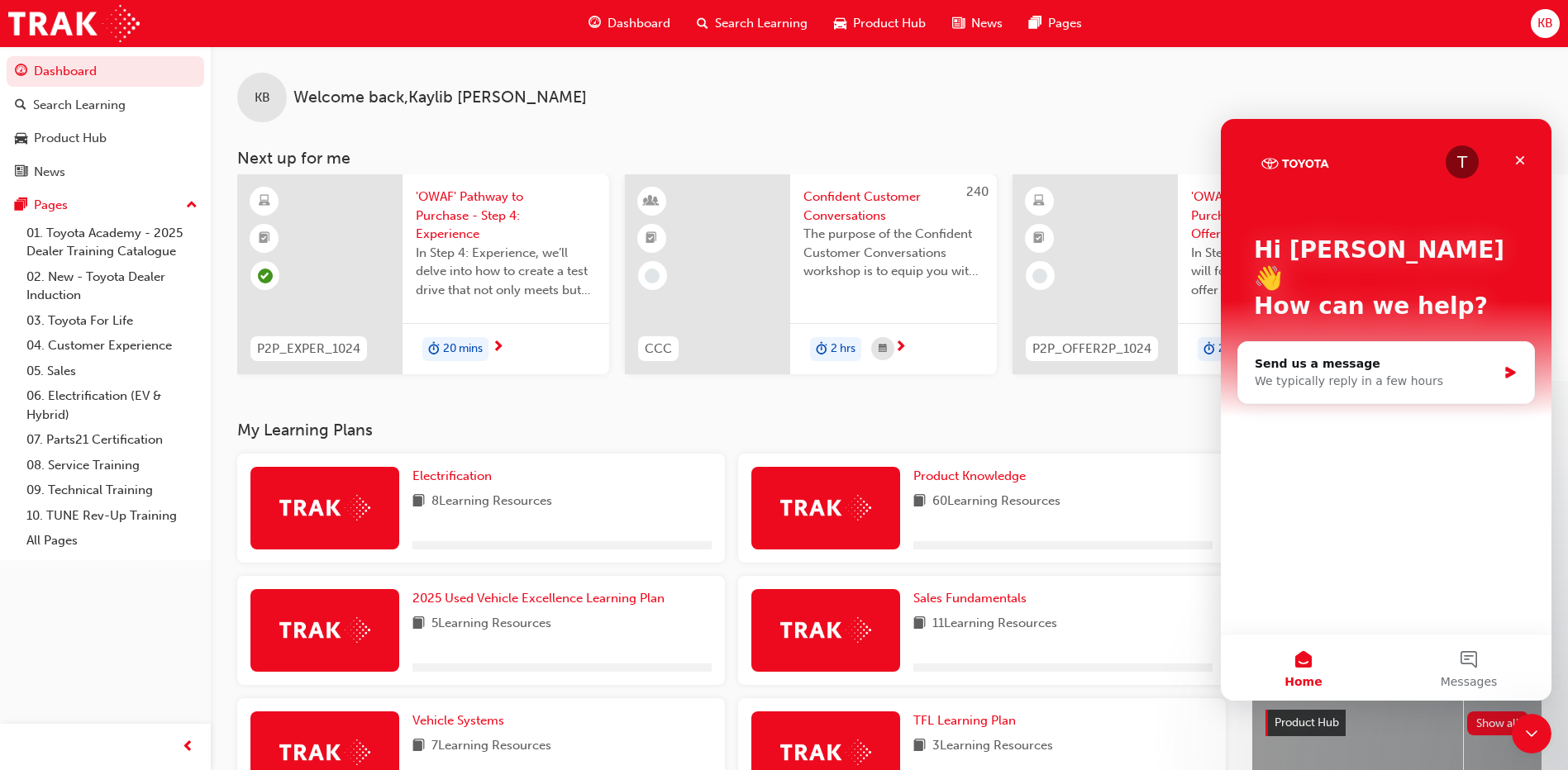
scroll to position [248, 0]
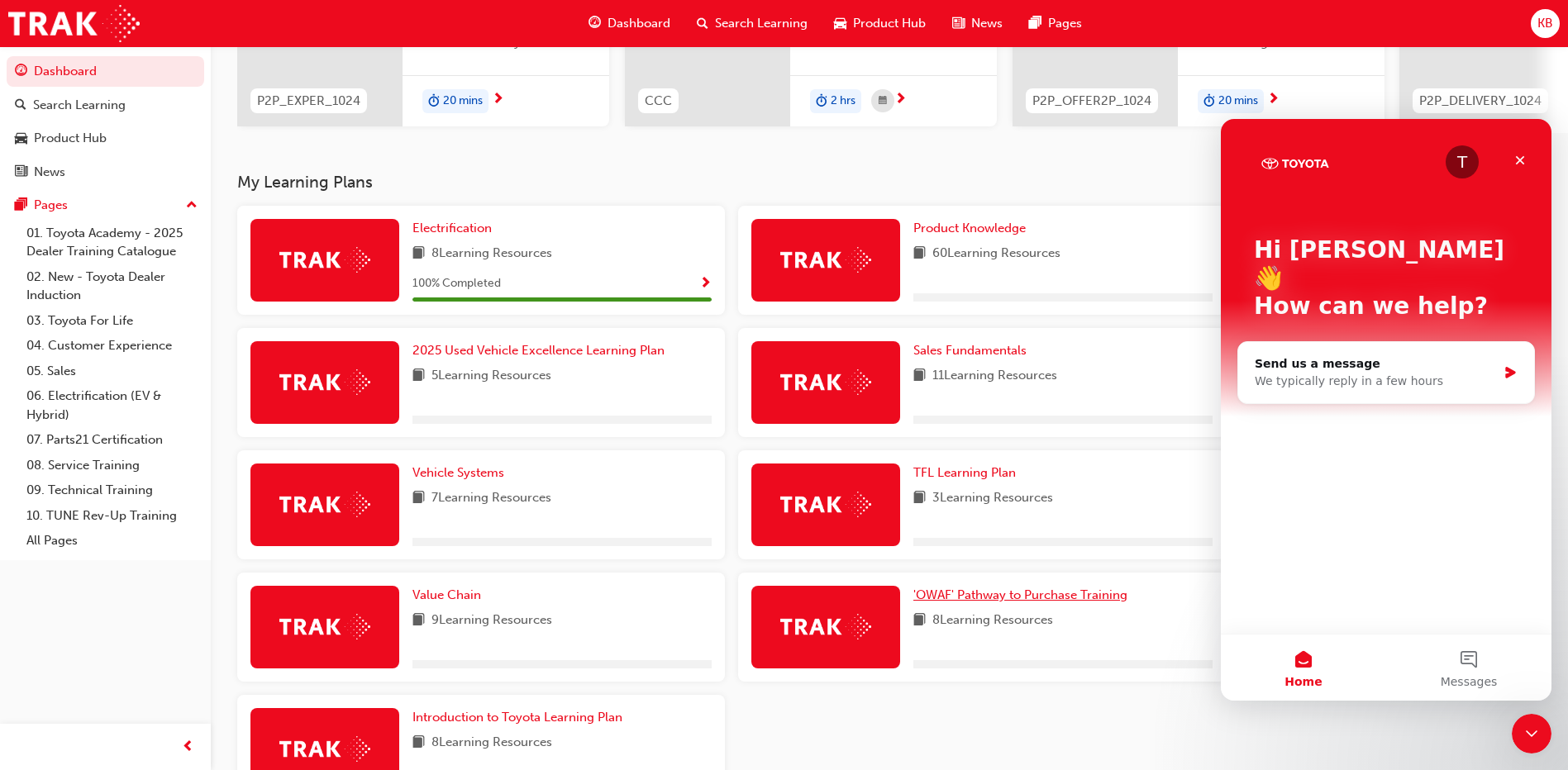
click at [1013, 596] on span "'OWAF' Pathway to Purchase Training" at bounding box center [1020, 595] width 214 height 15
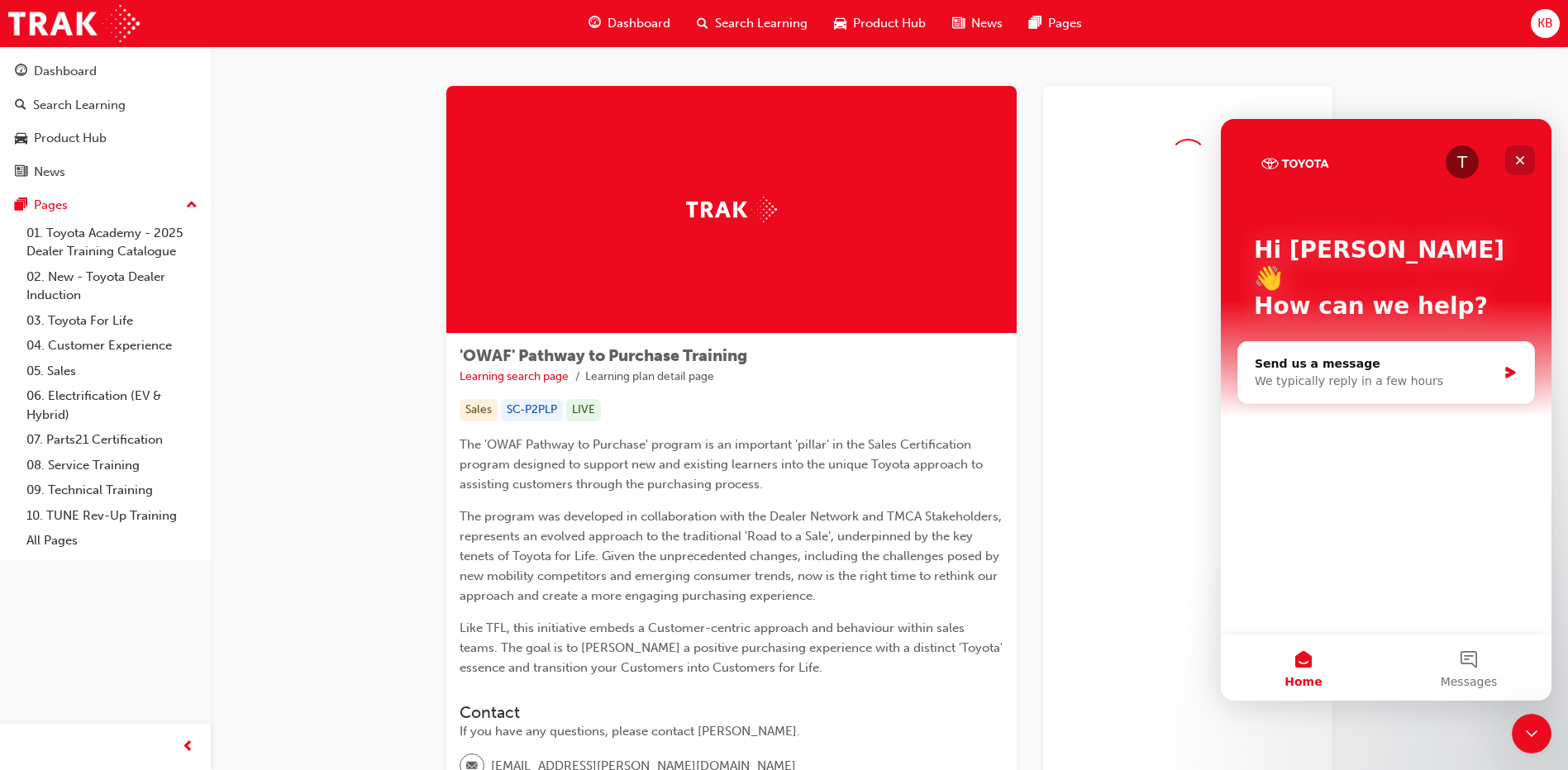
click at [1516, 161] on icon "Close" at bounding box center [1520, 160] width 14 height 14
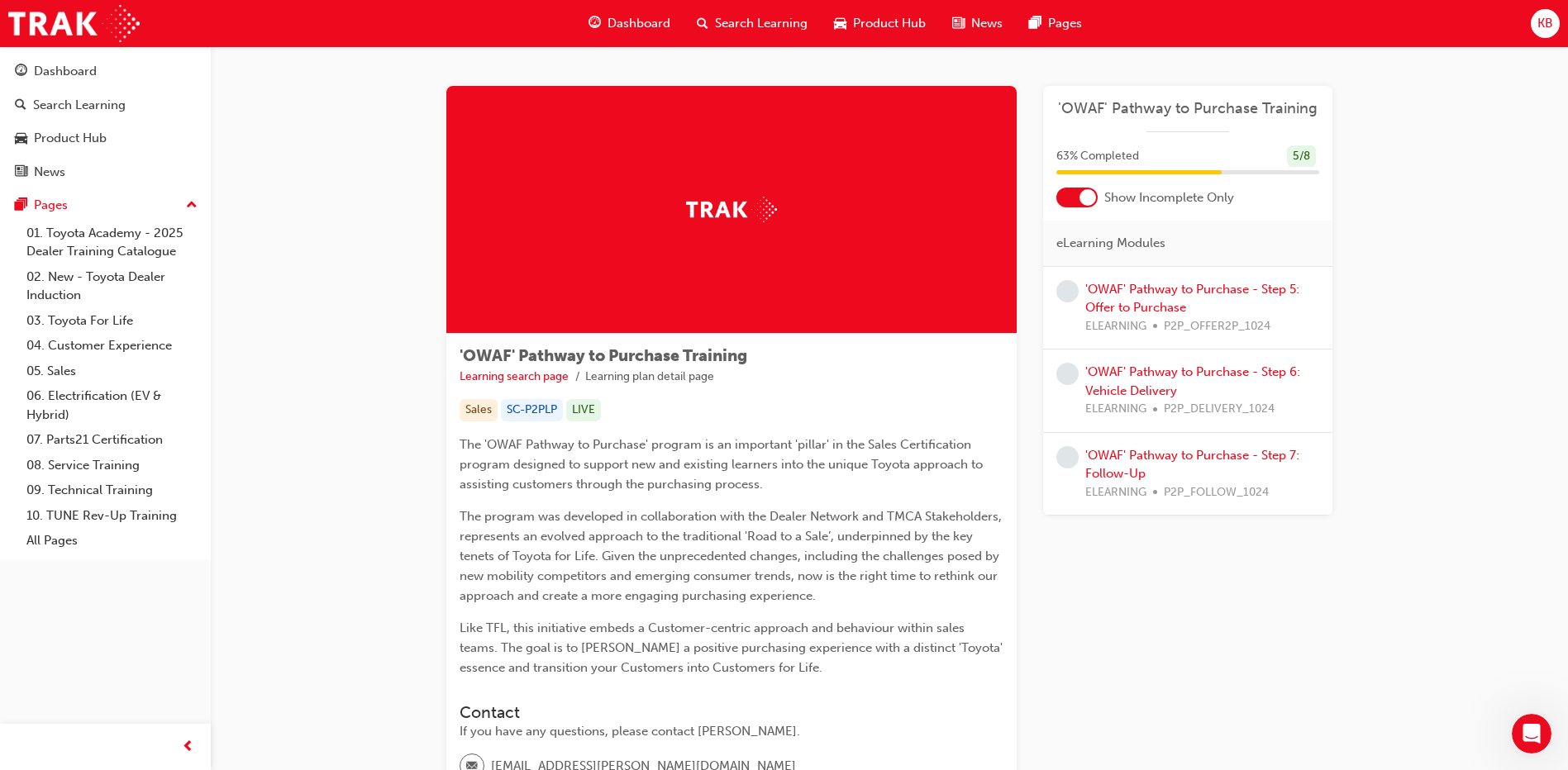
click at [1094, 199] on div at bounding box center [1087, 197] width 16 height 16
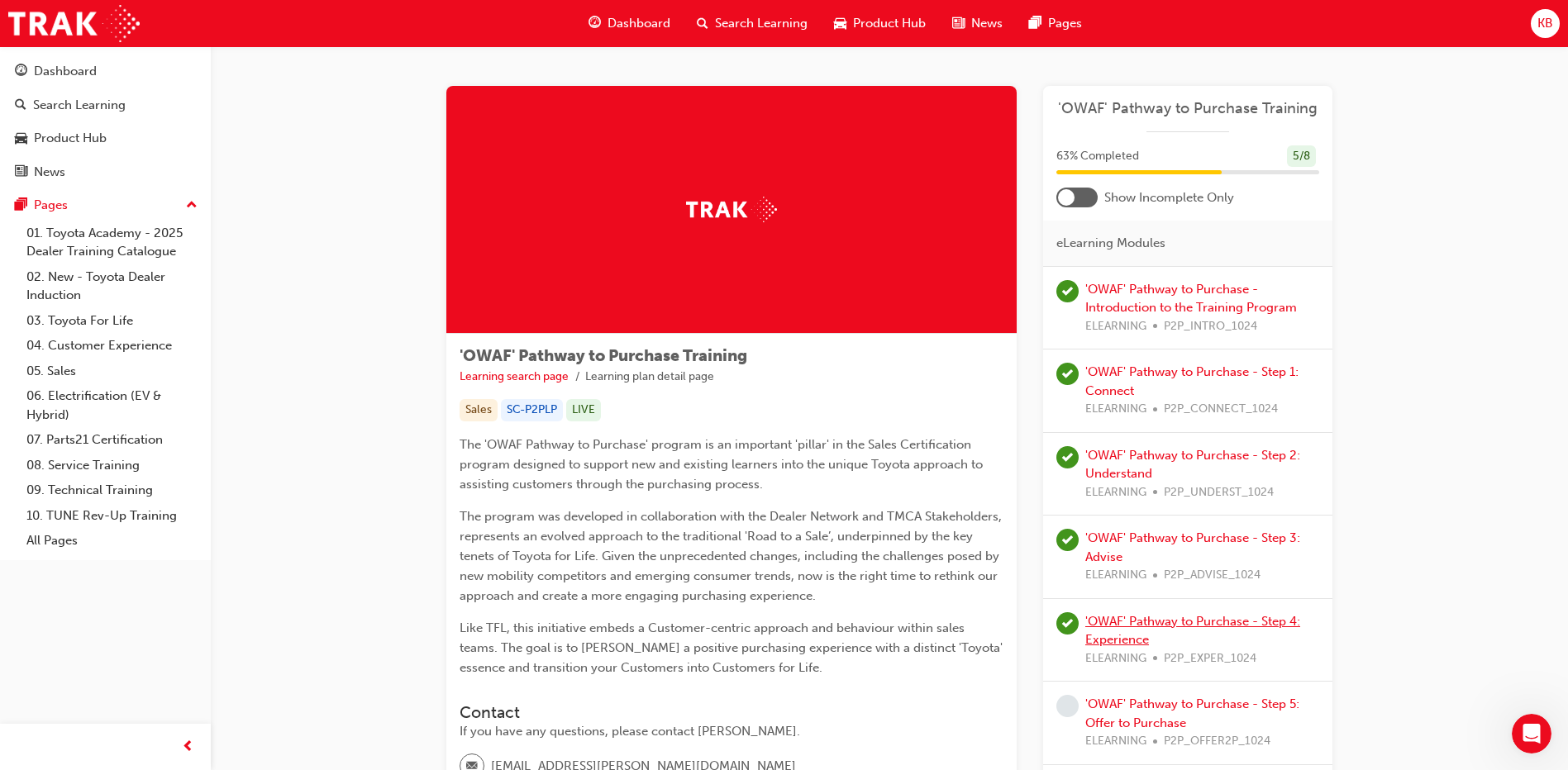
click at [1202, 624] on link "'OWAF' Pathway to Purchase - Step 4: Experience" at bounding box center [1192, 631] width 215 height 34
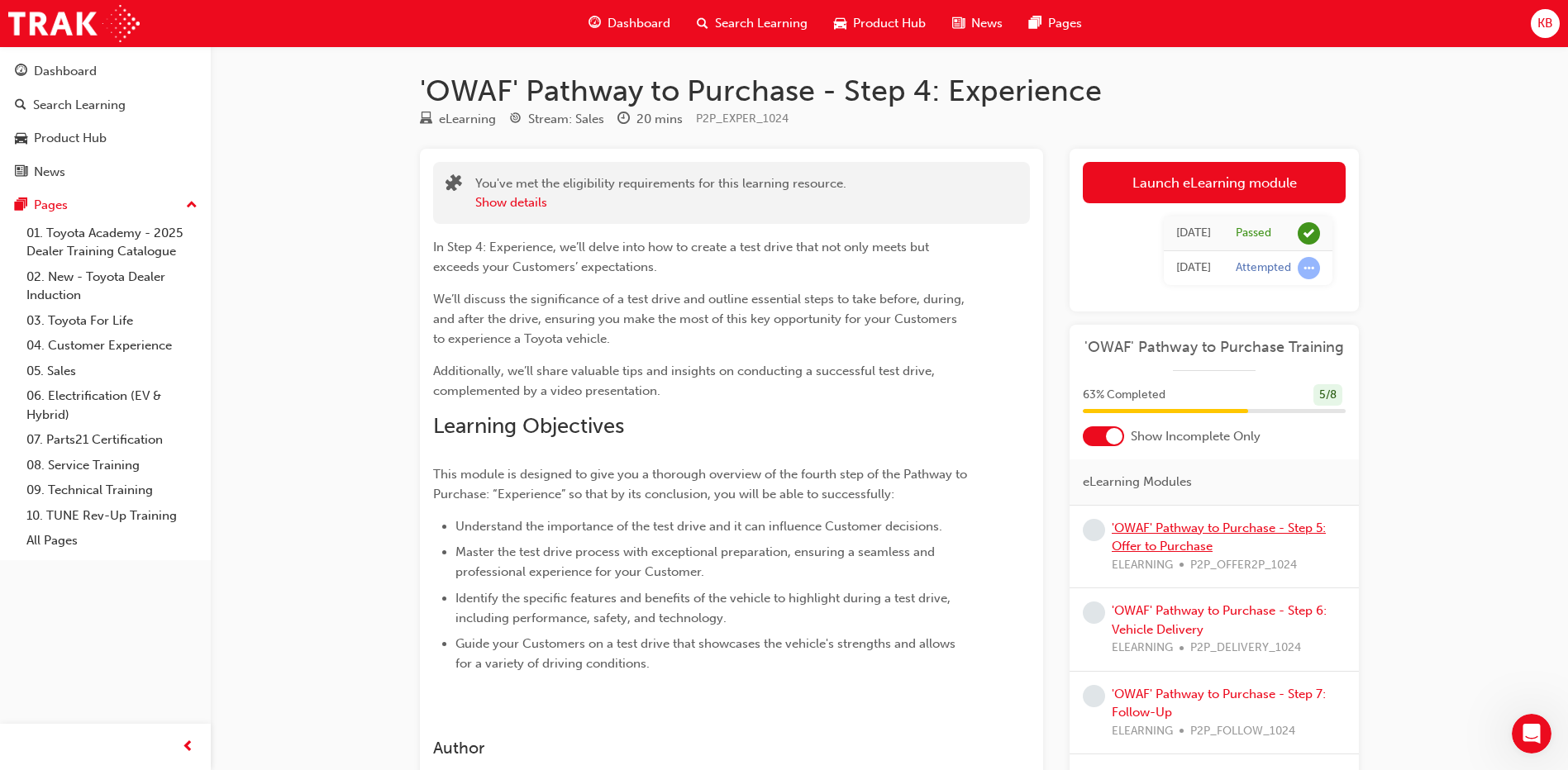
click at [1220, 529] on link "'OWAF' Pathway to Purchase - Step 5: Offer to Purchase" at bounding box center [1219, 537] width 214 height 34
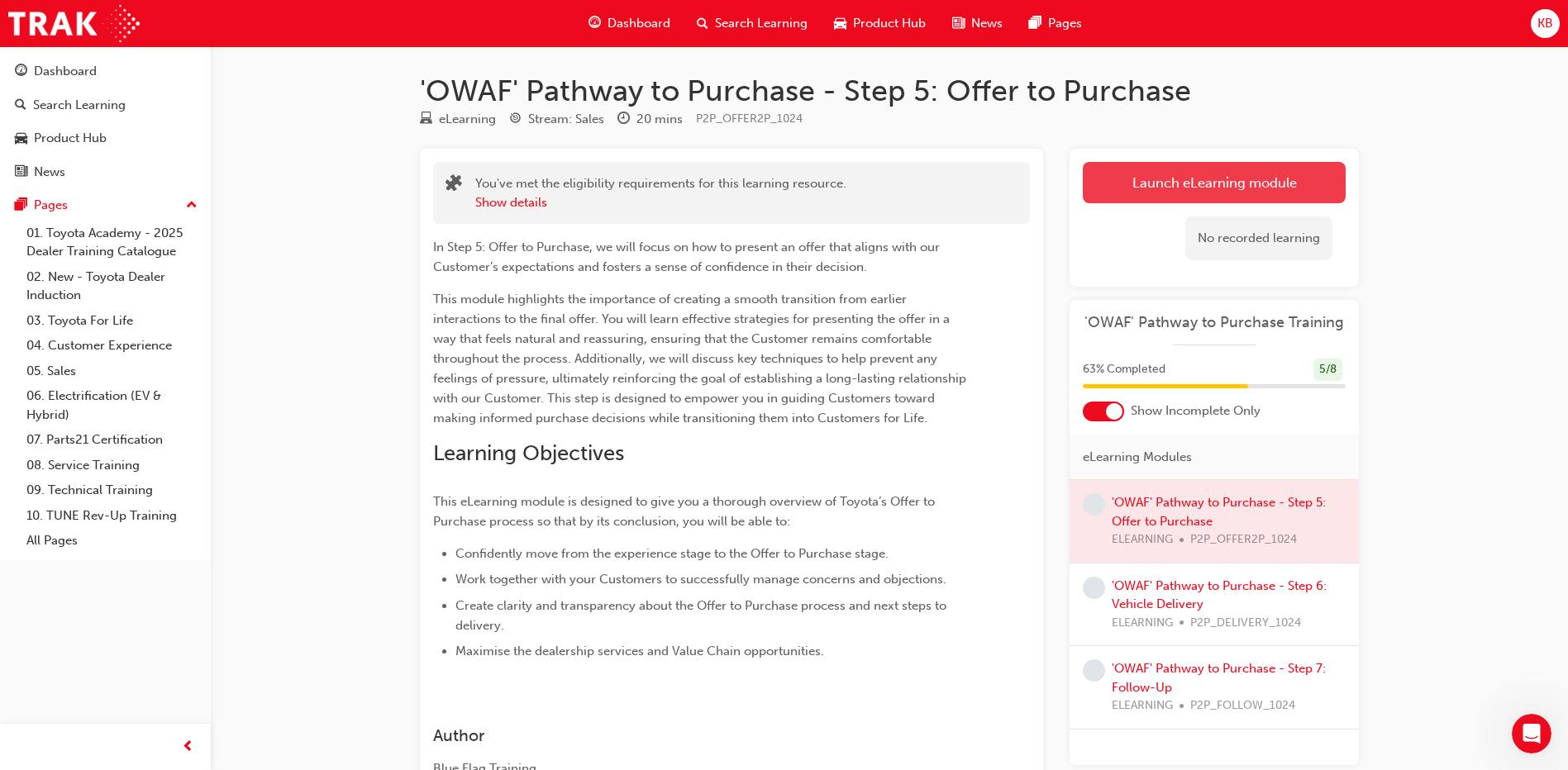
click at [1284, 175] on link "Launch eLearning module" at bounding box center [1214, 183] width 262 height 42
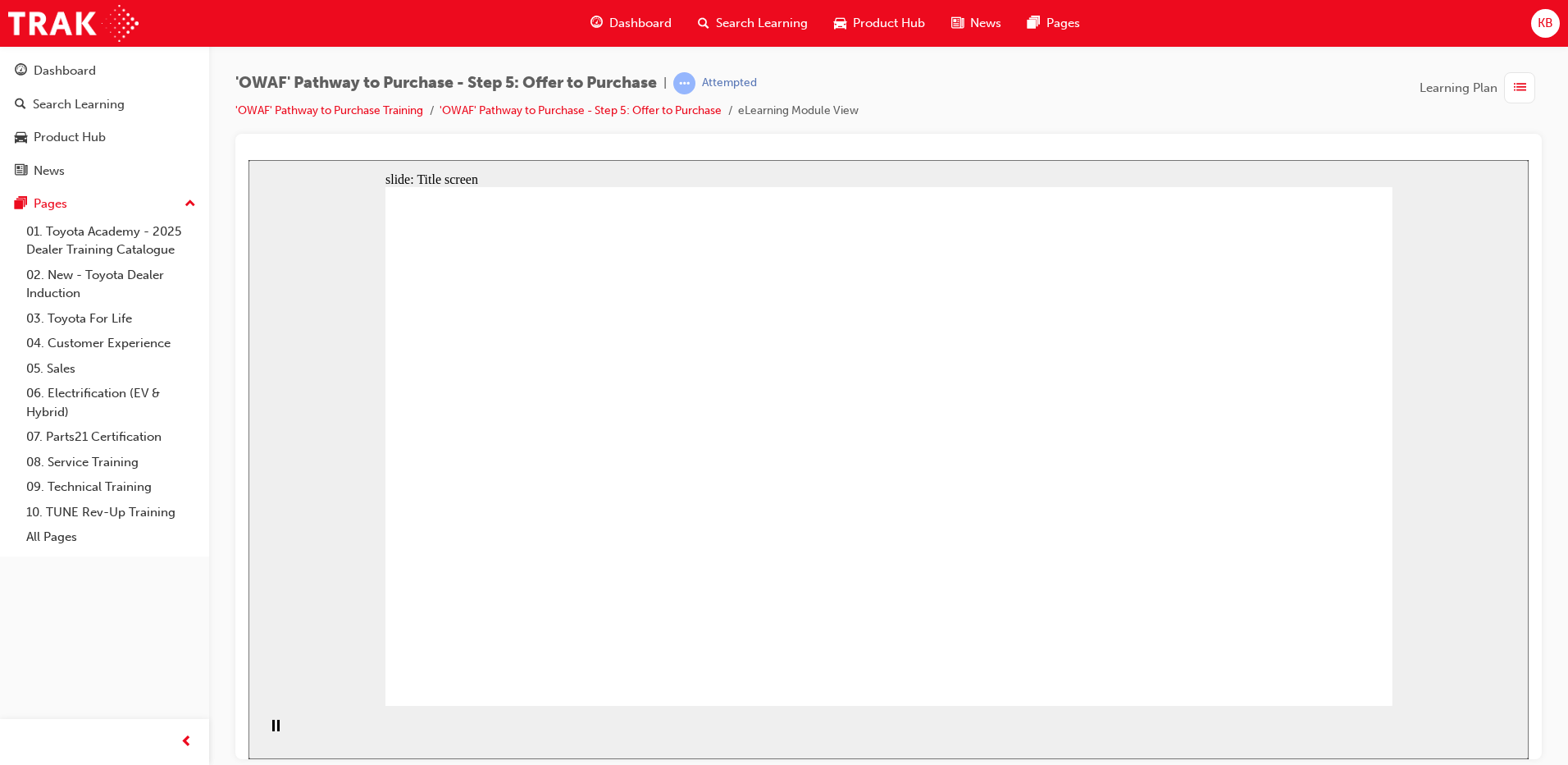
drag, startPoint x: 410, startPoint y: 392, endPoint x: 447, endPoint y: 528, distance: 140.9
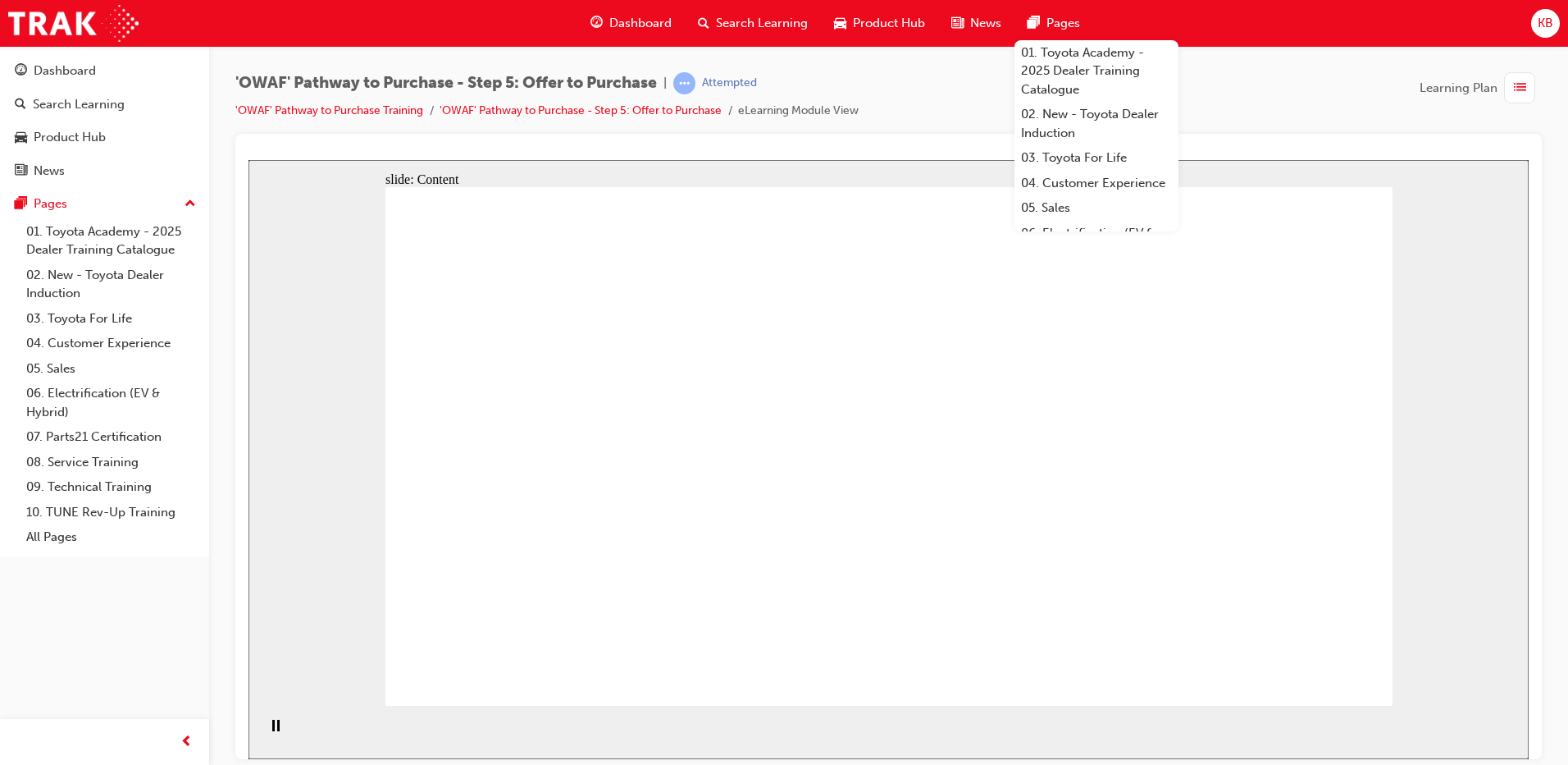
click at [244, 444] on div at bounding box center [889, 446] width 1307 height 625
click at [341, 455] on div "slide: Content Rectangle 1 Rectangle 1 Rectangle 1 Customer purchases a vehicle…" at bounding box center [889, 459] width 1281 height 599
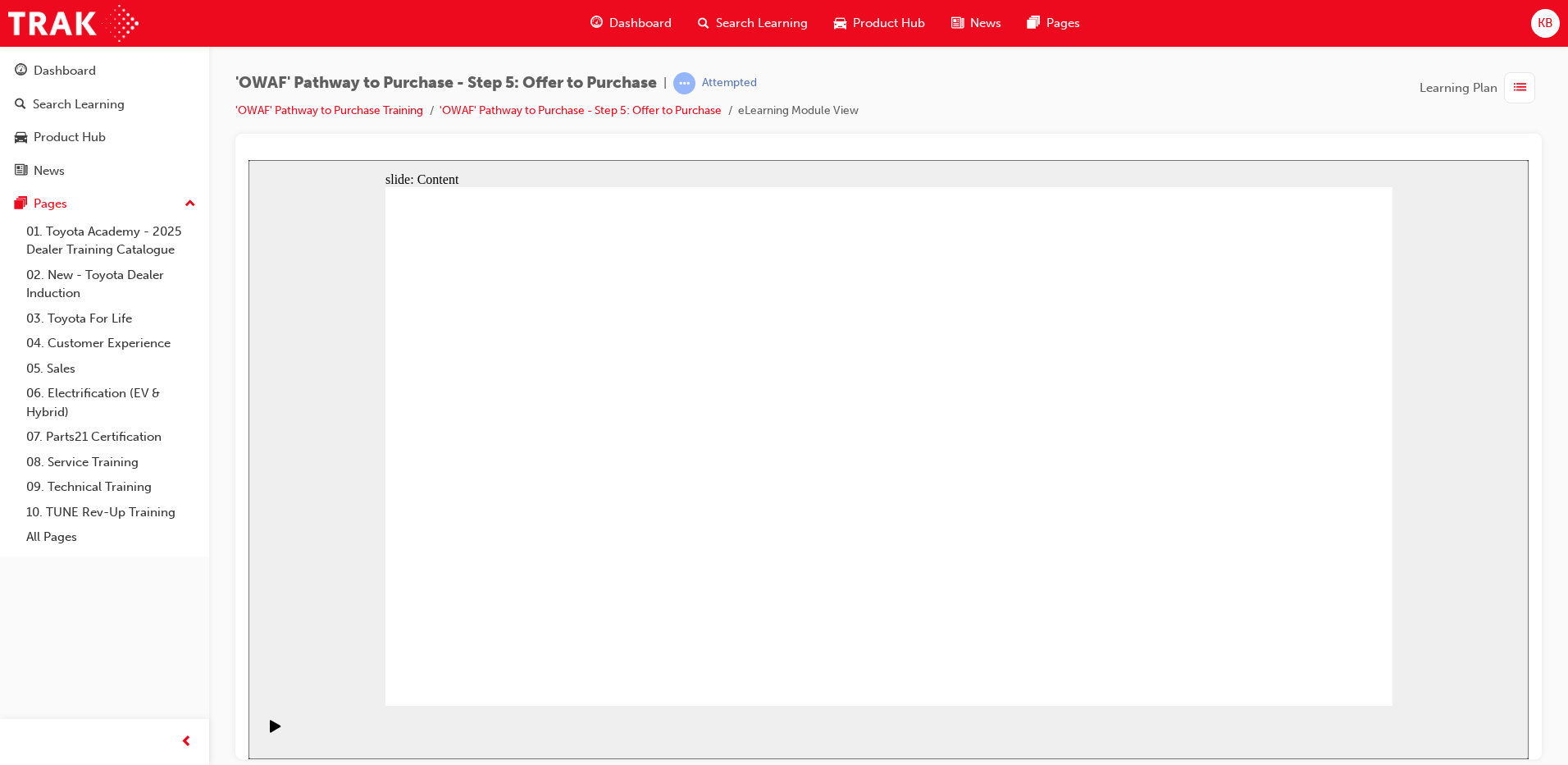
drag, startPoint x: 560, startPoint y: 316, endPoint x: 765, endPoint y: 362, distance: 210.1
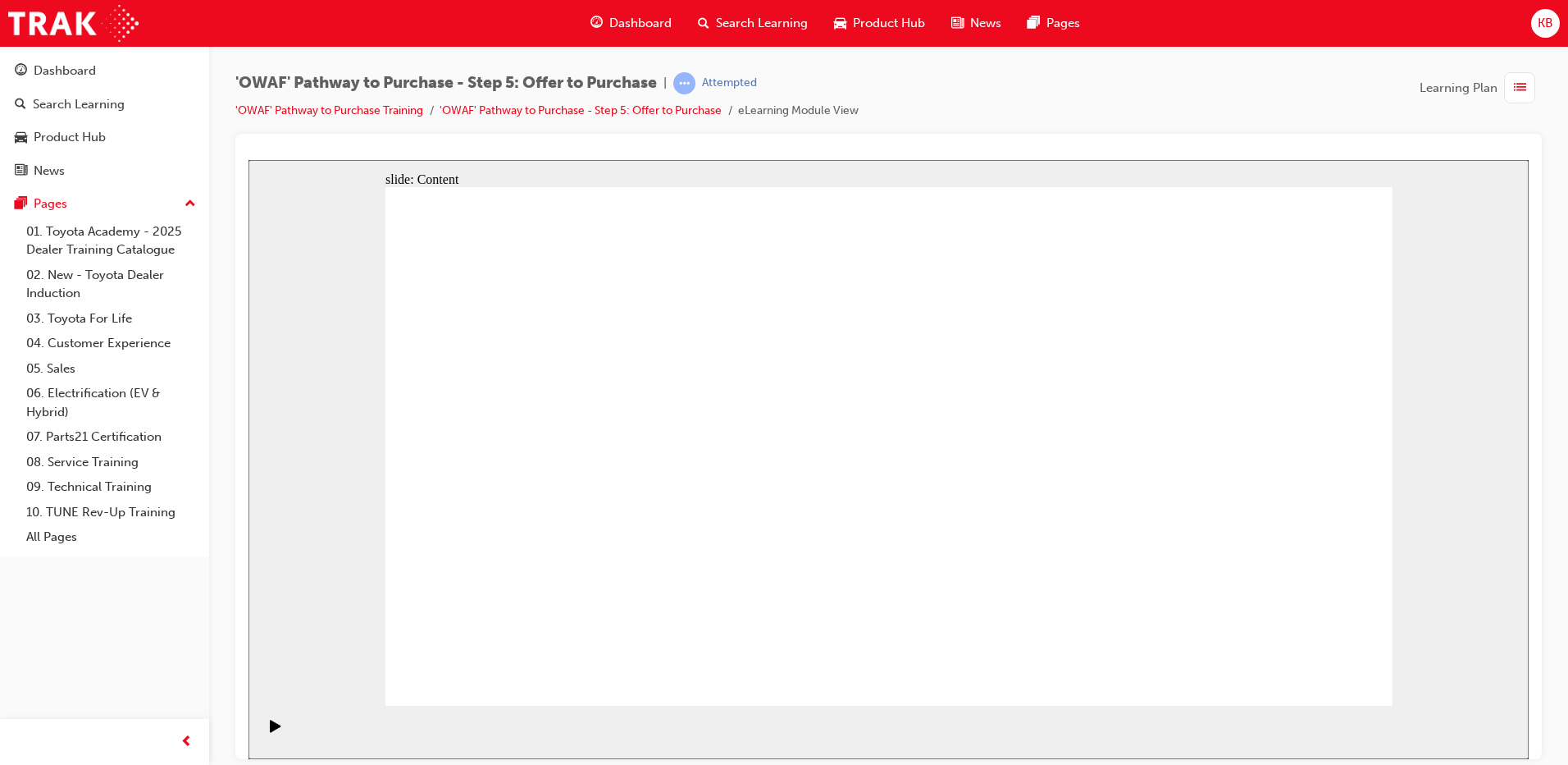
drag, startPoint x: 1338, startPoint y: 220, endPoint x: 1262, endPoint y: 340, distance: 142.0
